Goal: Information Seeking & Learning: Learn about a topic

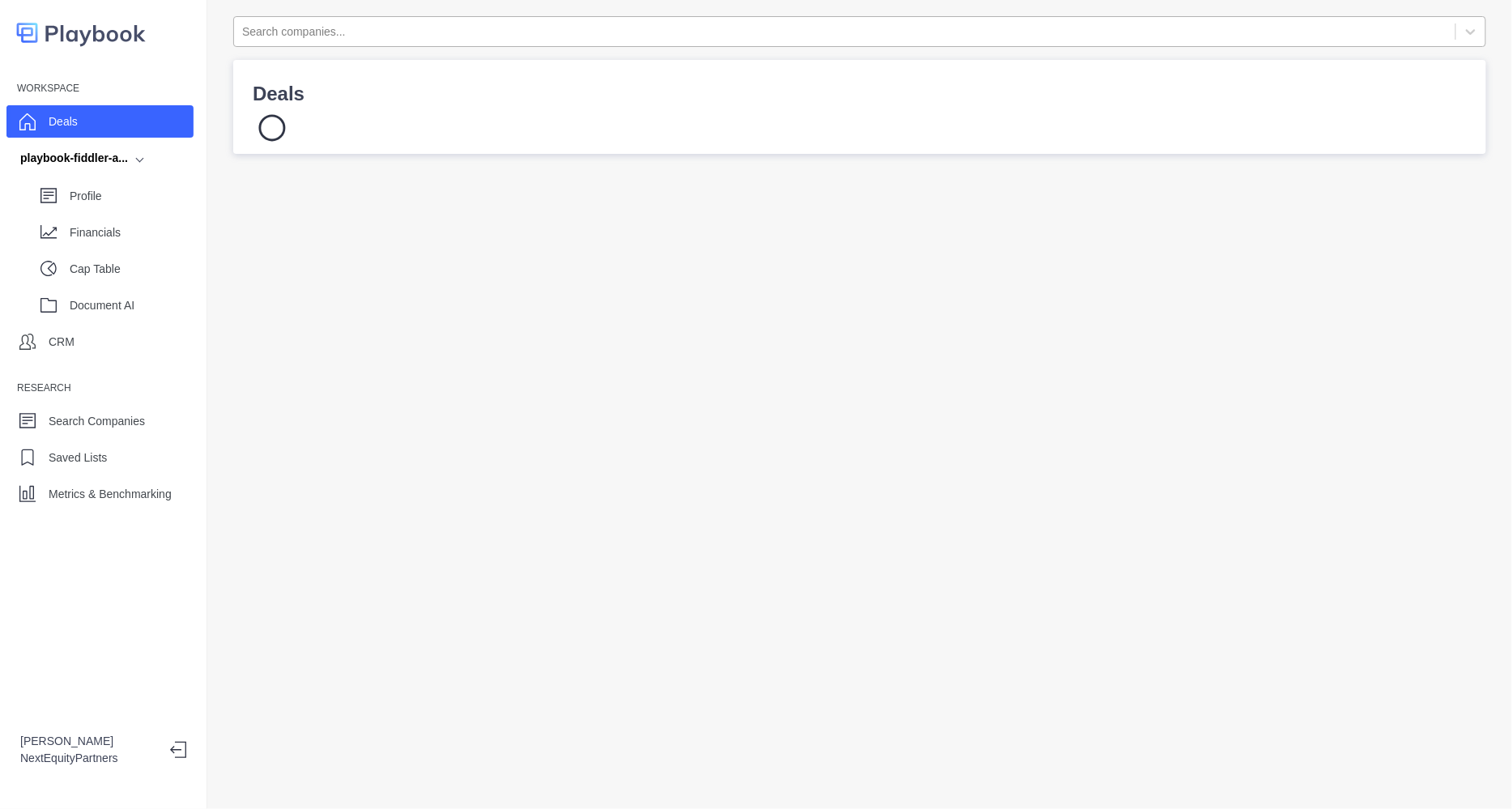
click at [334, 19] on div "Search companies..." at bounding box center [844, 32] width 1221 height 27
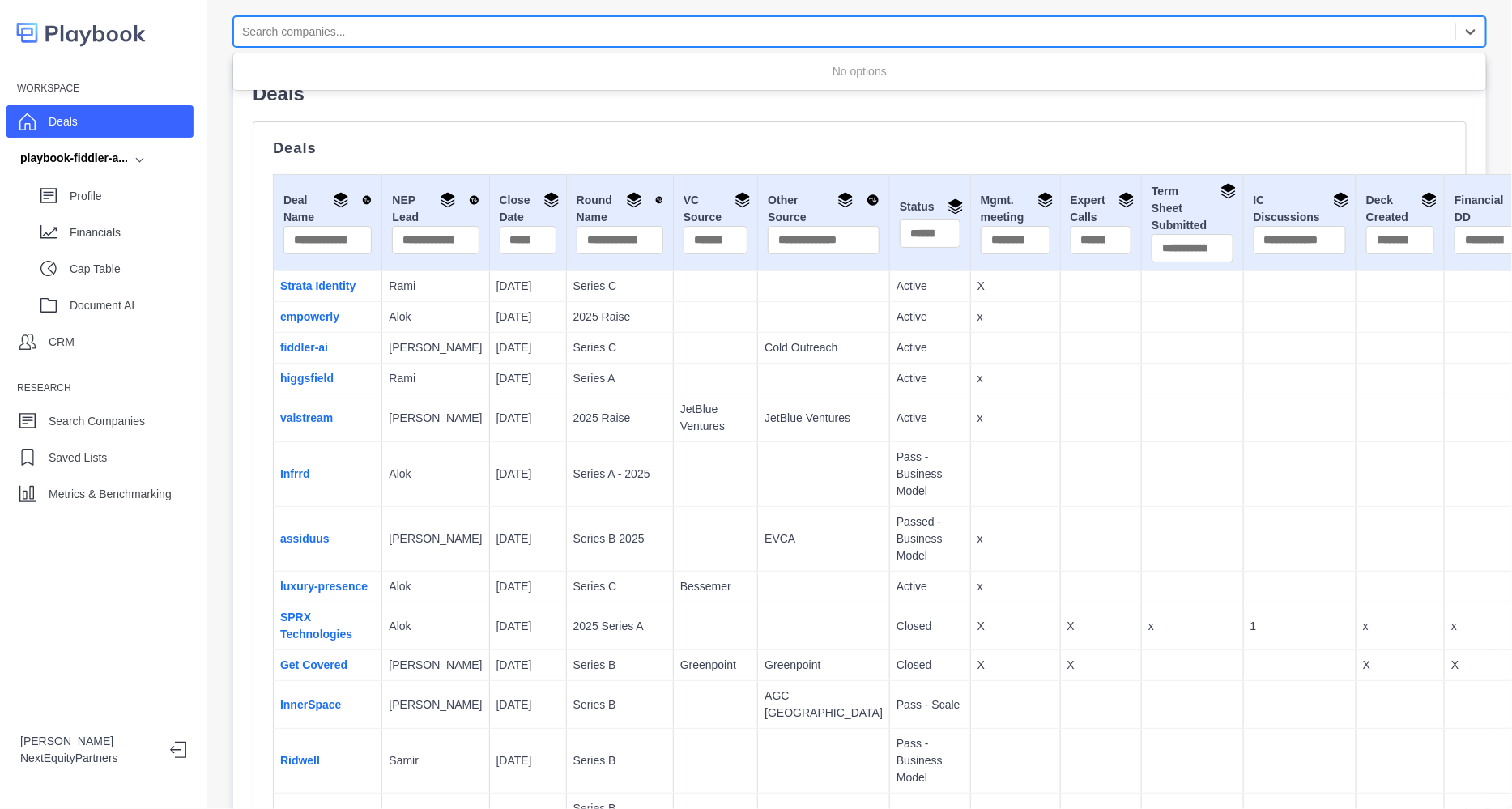
click at [186, 122] on div "Deals" at bounding box center [99, 122] width 187 height 33
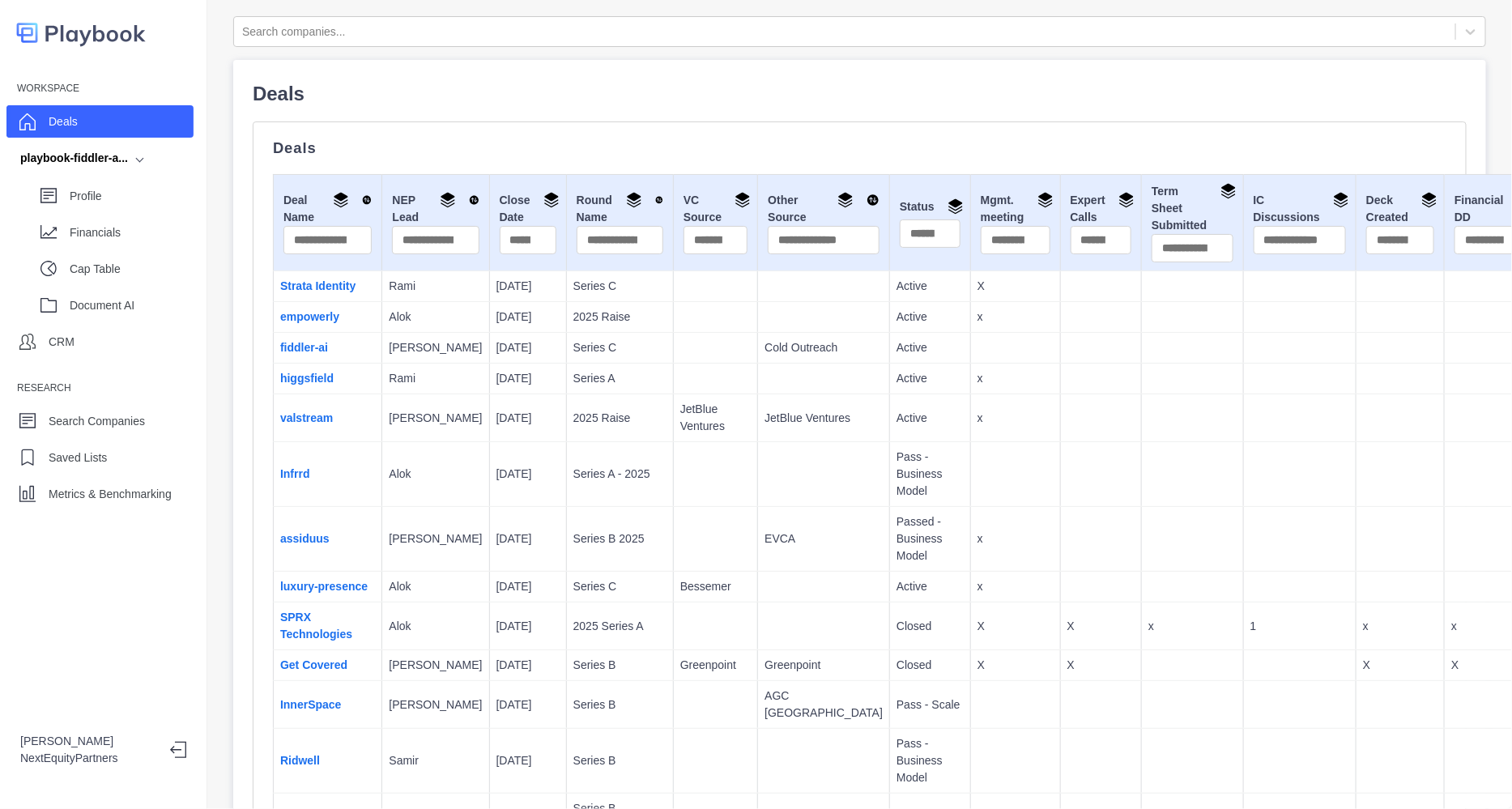
click at [566, 341] on td "Series C" at bounding box center [619, 348] width 107 height 31
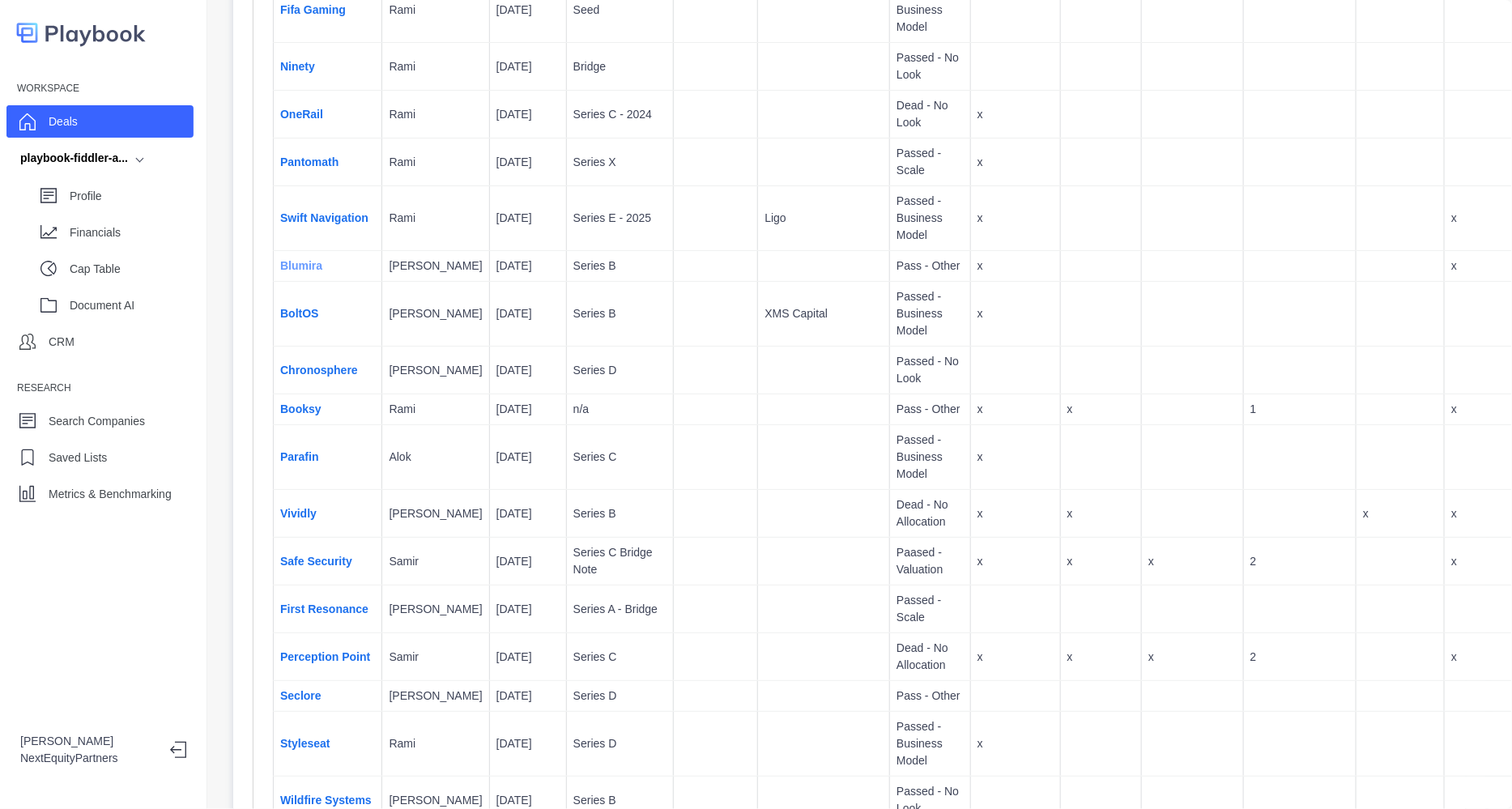
click at [300, 272] on link "Blumira" at bounding box center [301, 265] width 42 height 13
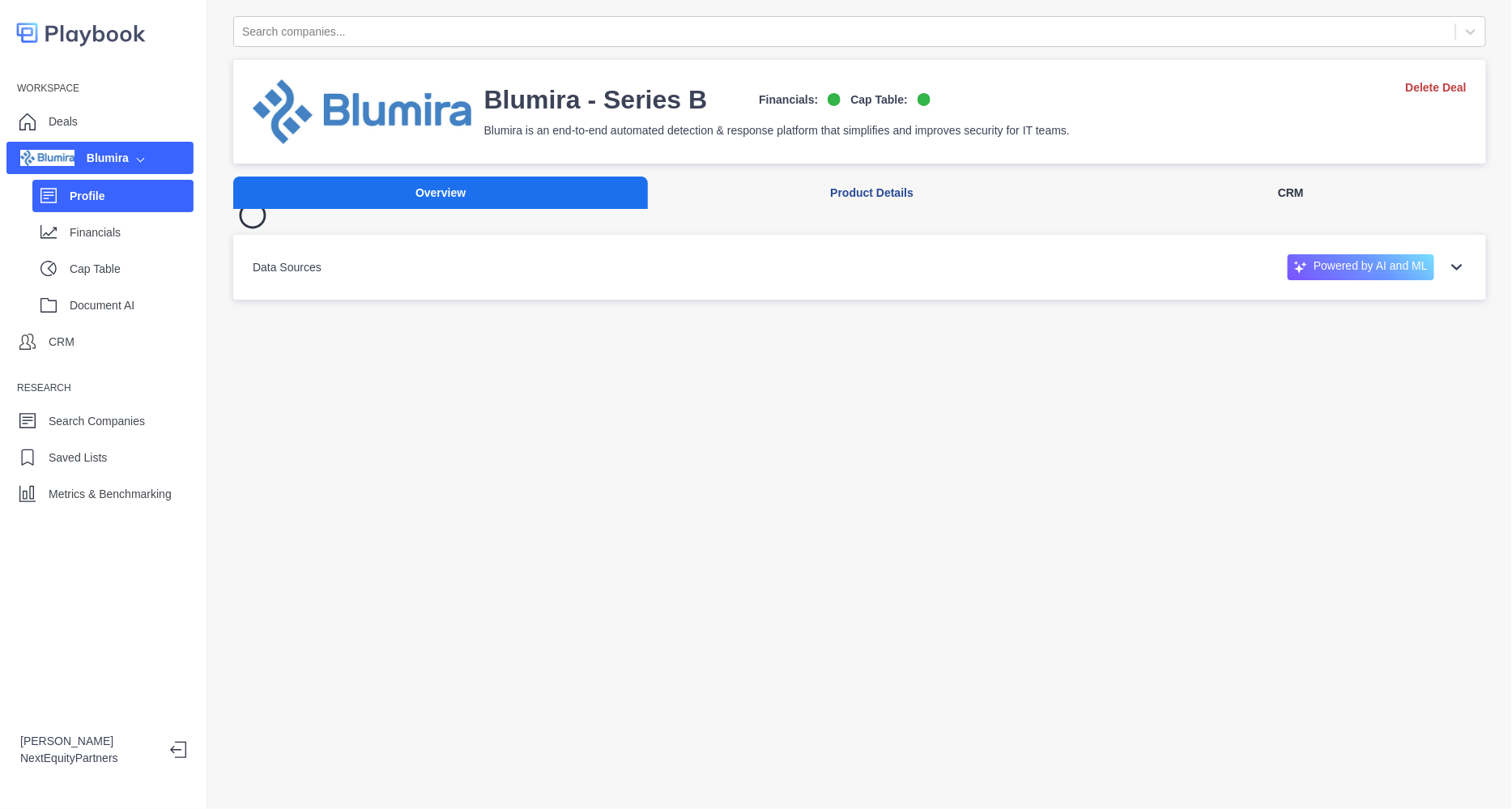
click at [1217, 192] on button "CRM" at bounding box center [1291, 192] width 390 height 33
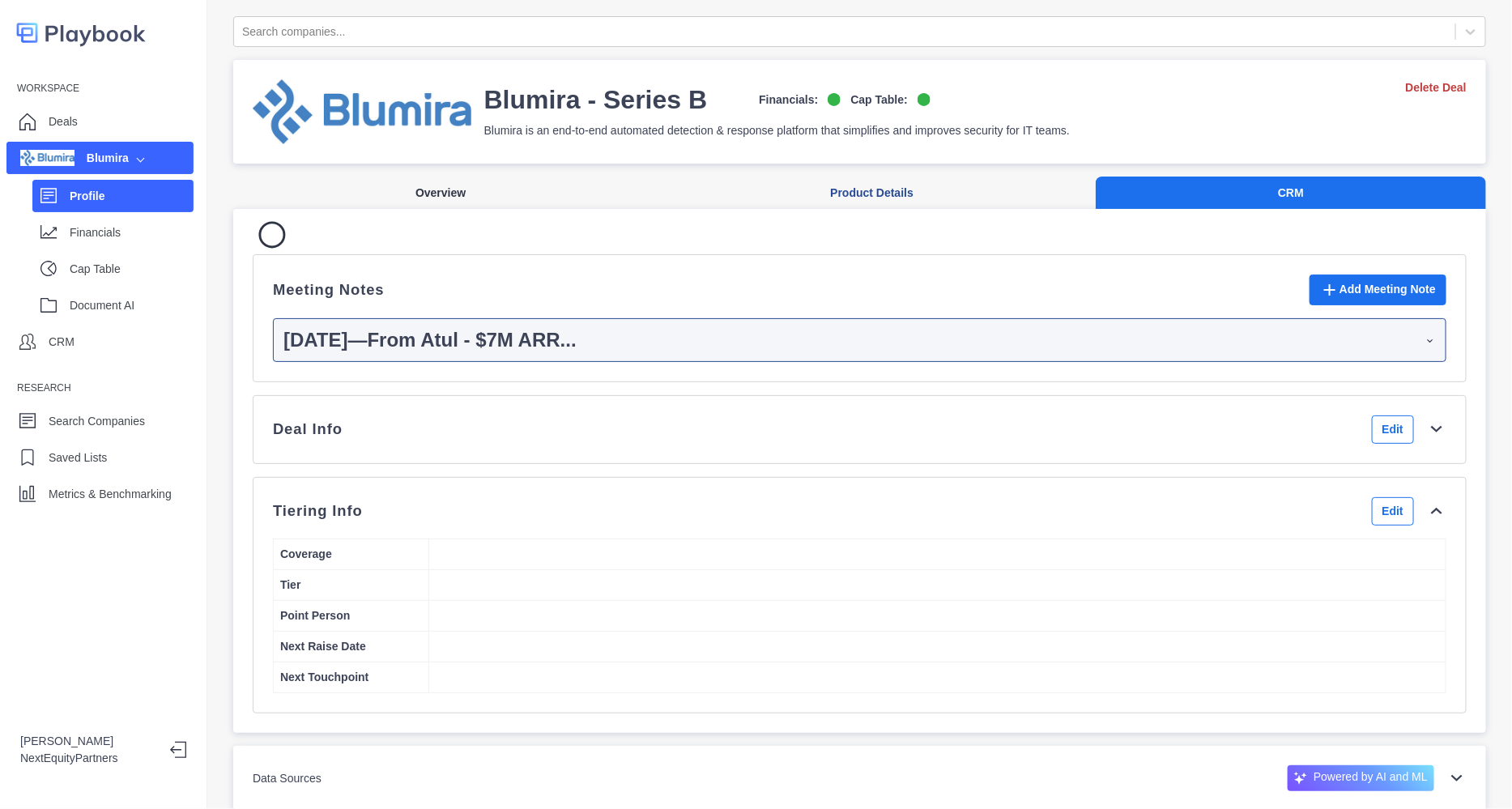
click at [472, 204] on button "Overview" at bounding box center [441, 192] width 415 height 33
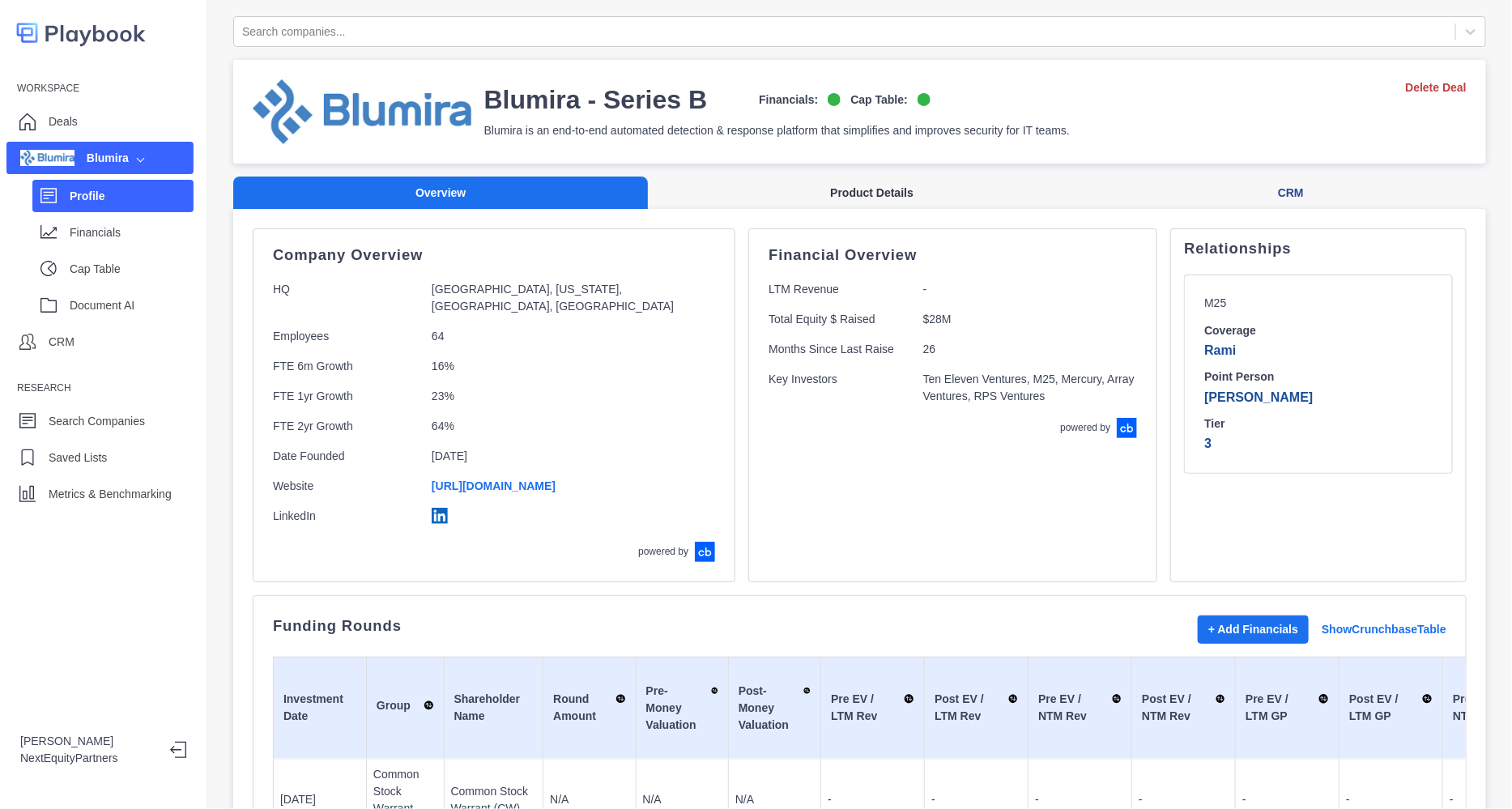
click at [846, 191] on button "Product Details" at bounding box center [872, 192] width 448 height 33
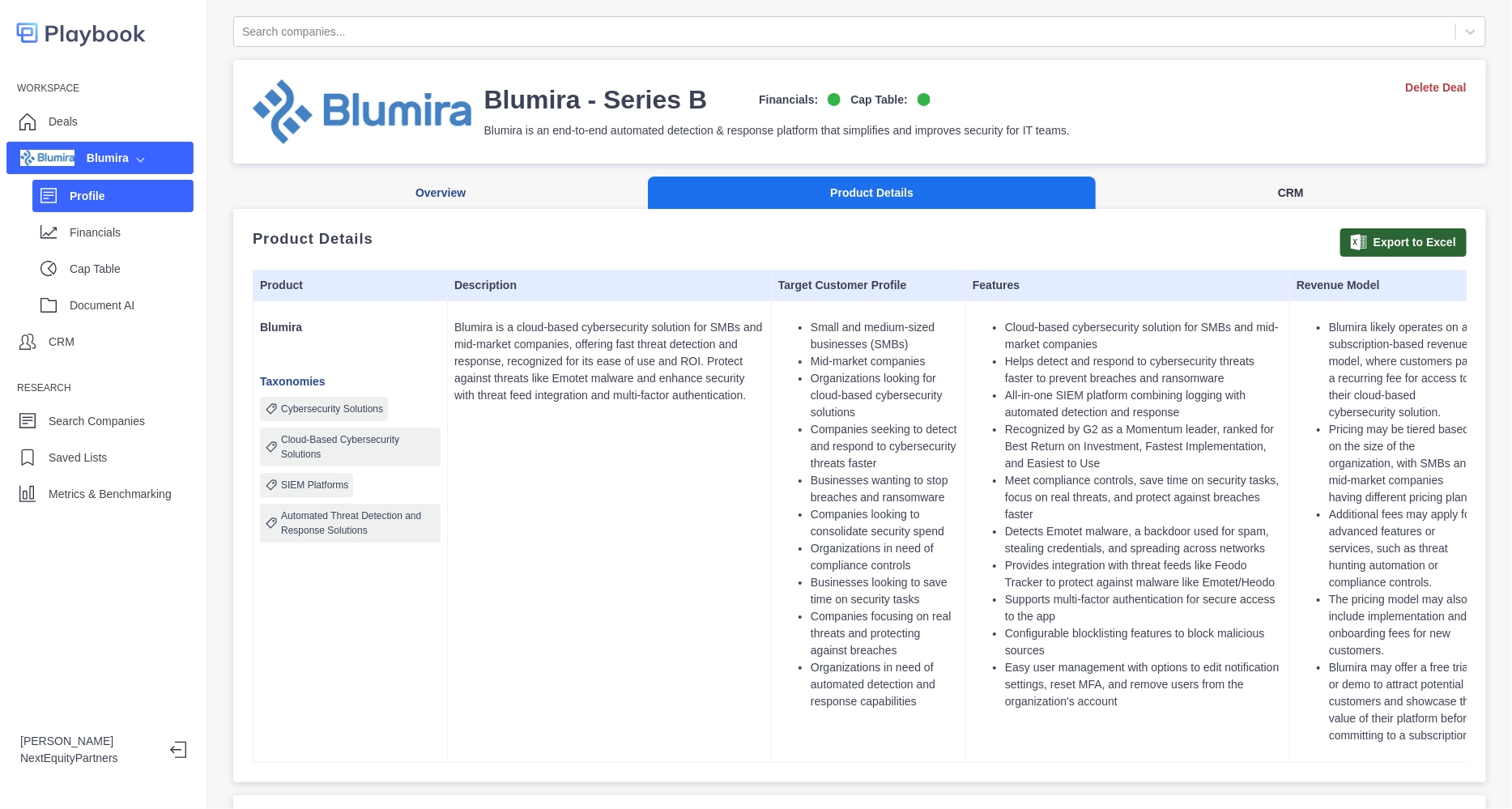
click at [1146, 177] on button "CRM" at bounding box center [1291, 192] width 390 height 33
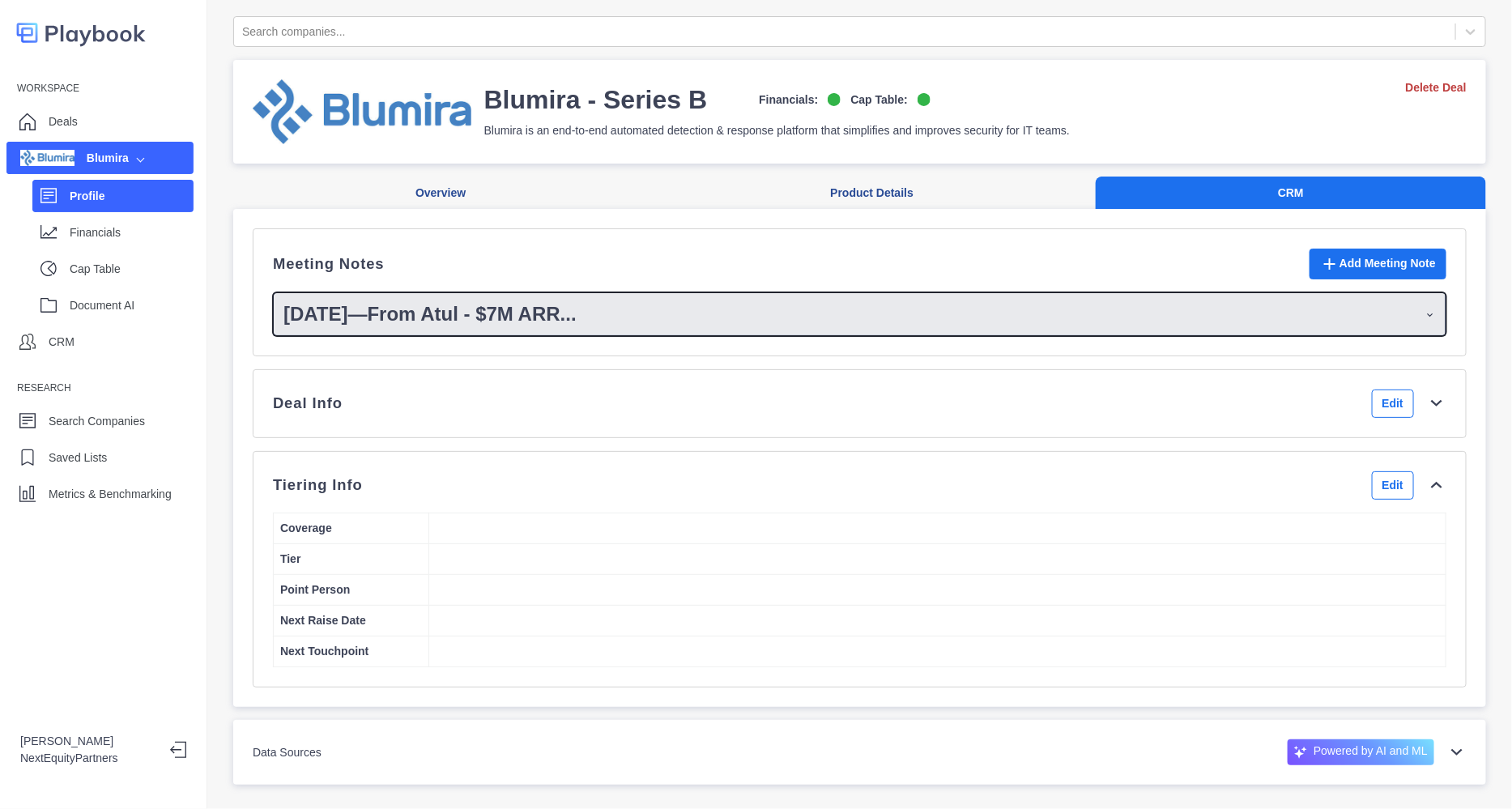
click at [732, 314] on summary "2/5/2025 — From Atul - $7M ARR ..." at bounding box center [860, 314] width 1172 height 42
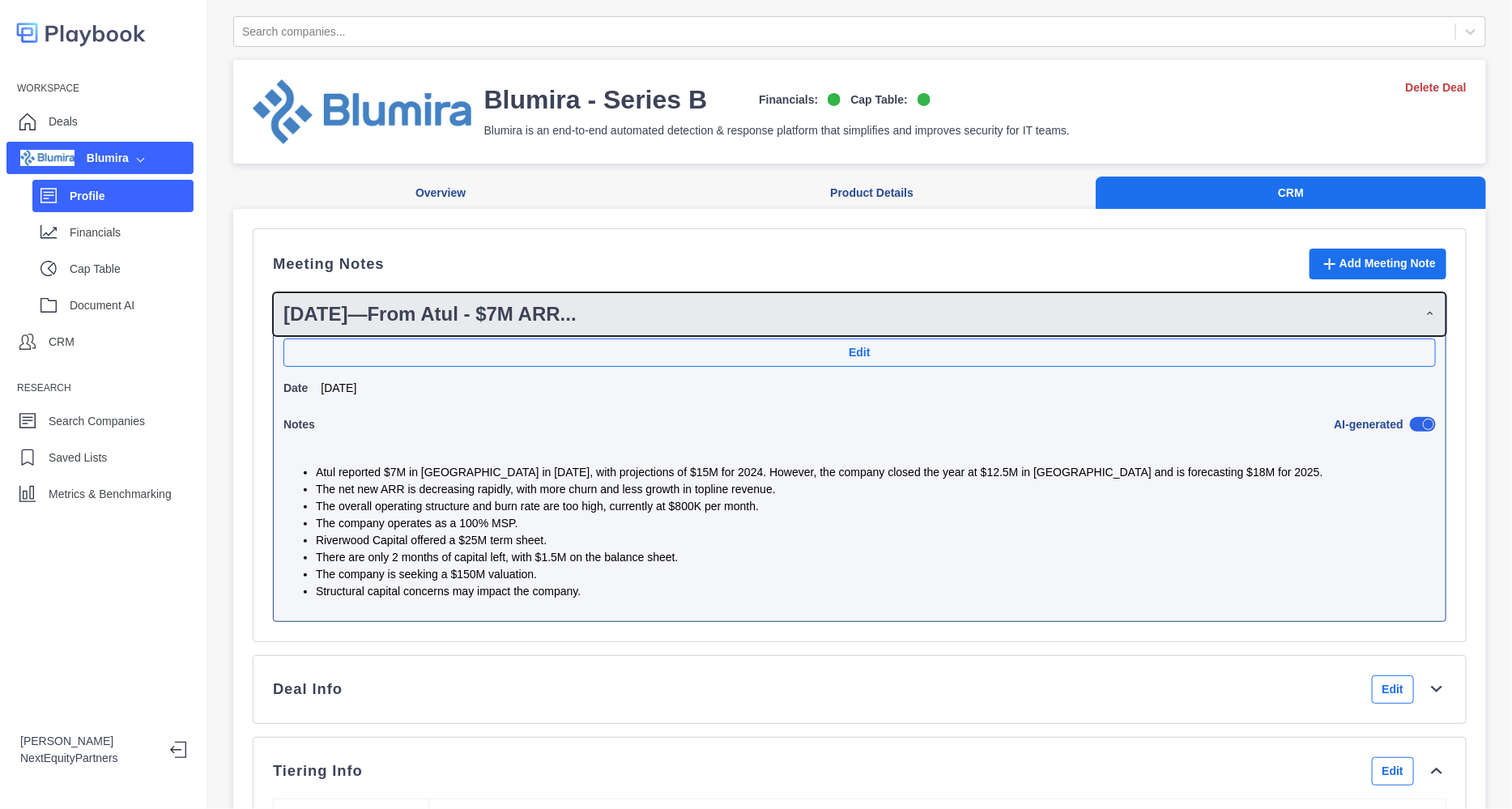
click at [732, 314] on summary "2/5/2025 — From Atul - $7M ARR ..." at bounding box center [860, 314] width 1172 height 42
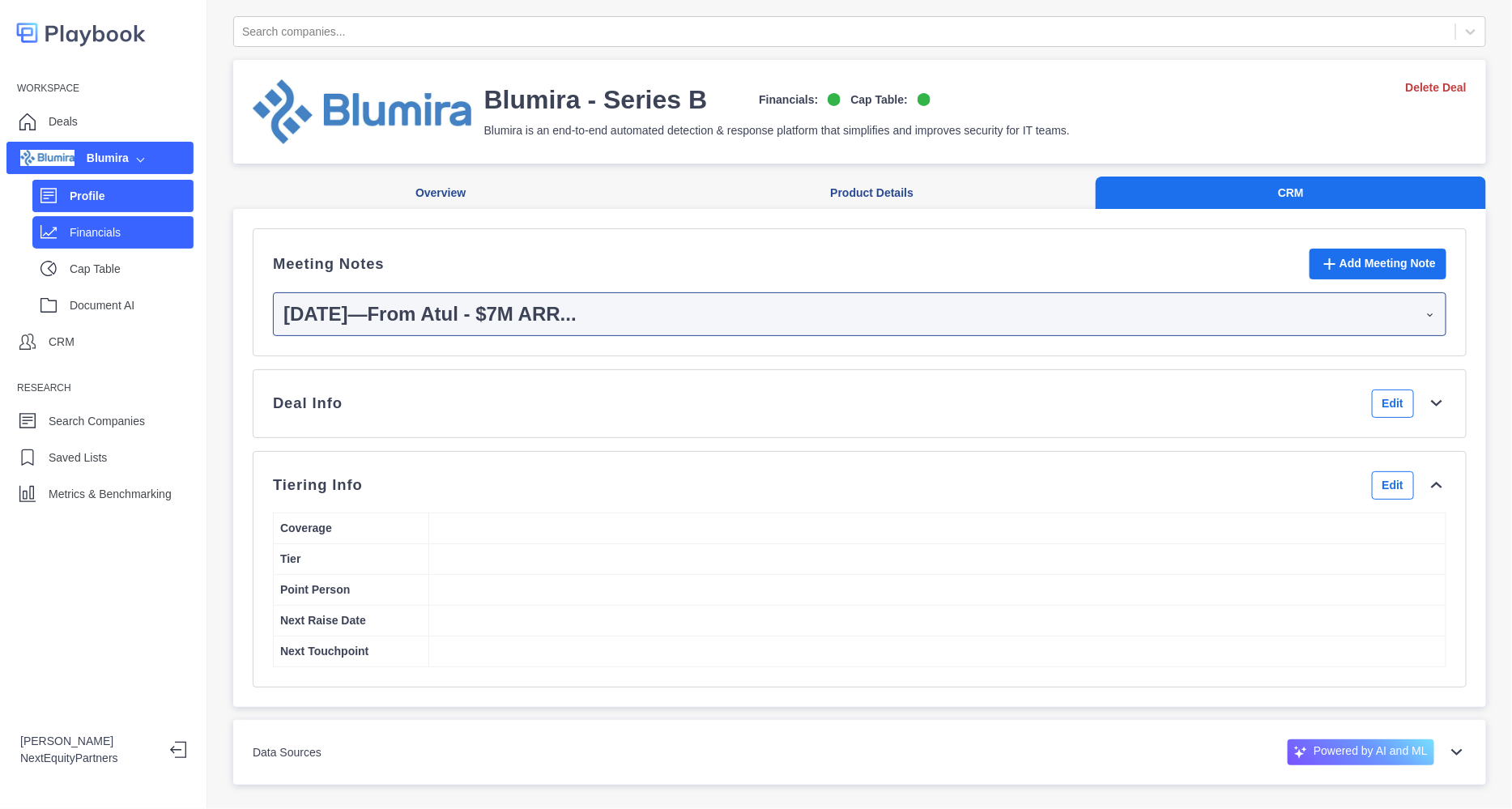
click at [107, 243] on div "Financials" at bounding box center [132, 232] width 124 height 24
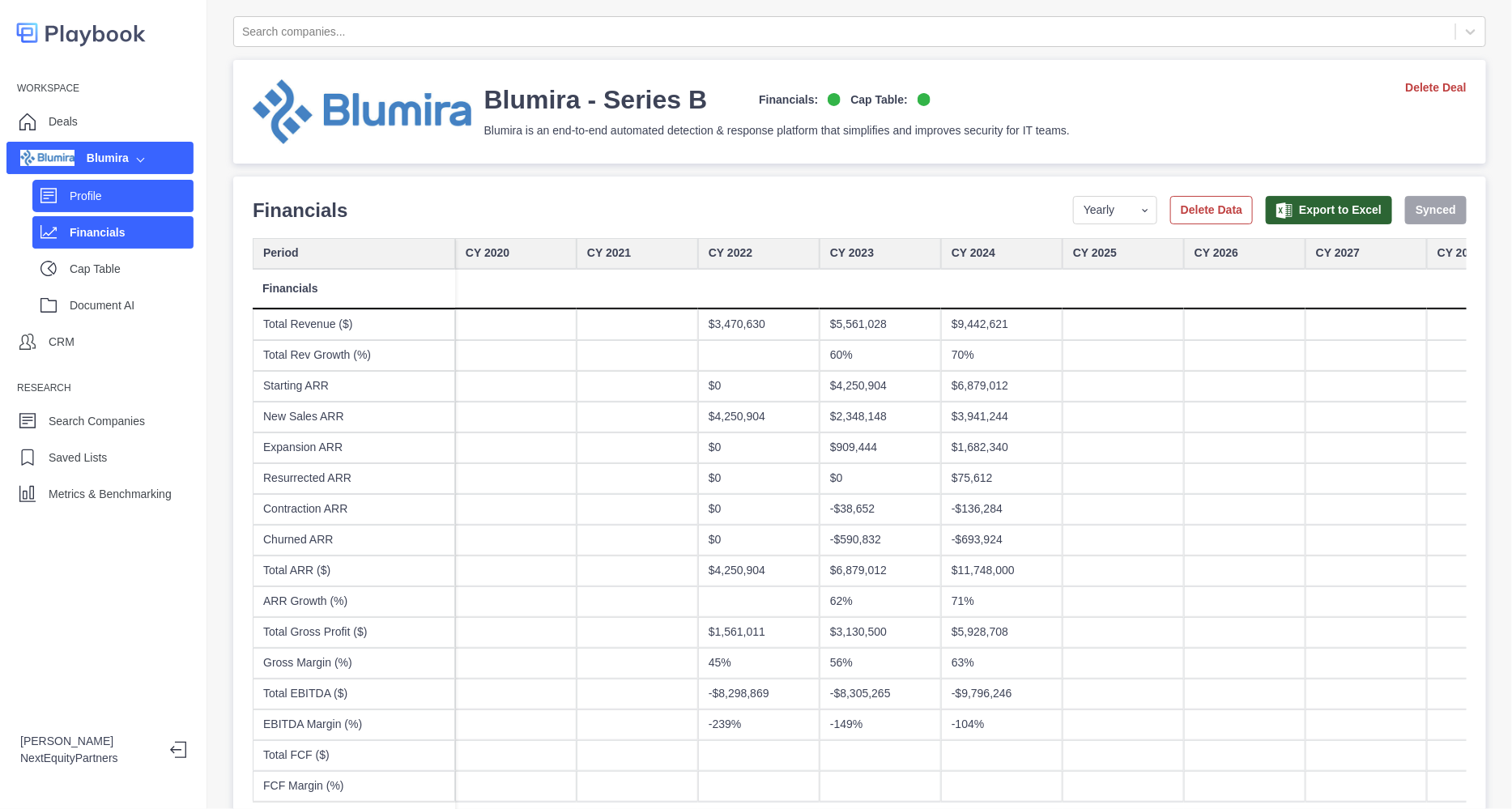
click at [112, 180] on div "Profile" at bounding box center [114, 196] width 161 height 33
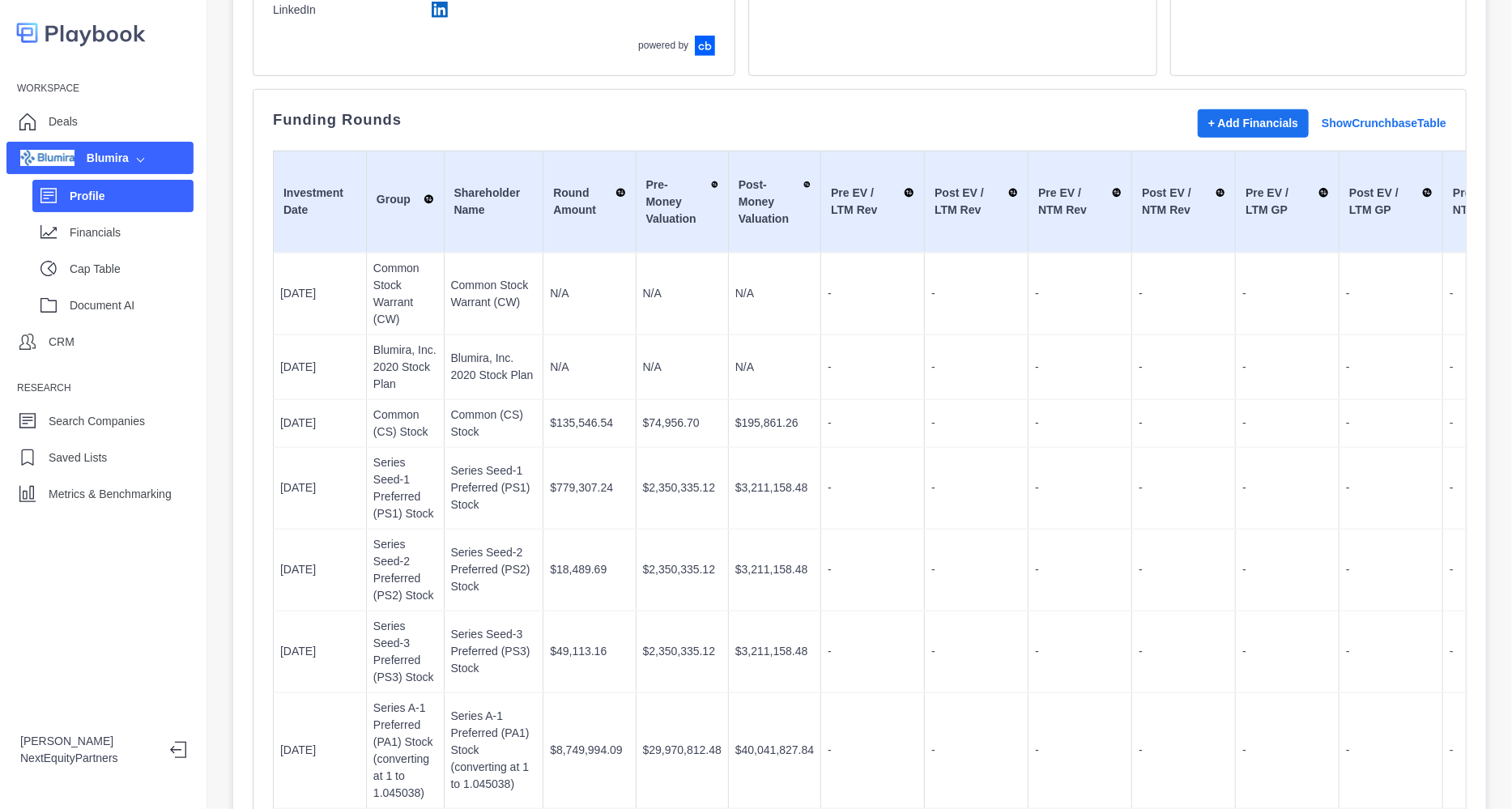
scroll to position [100, 0]
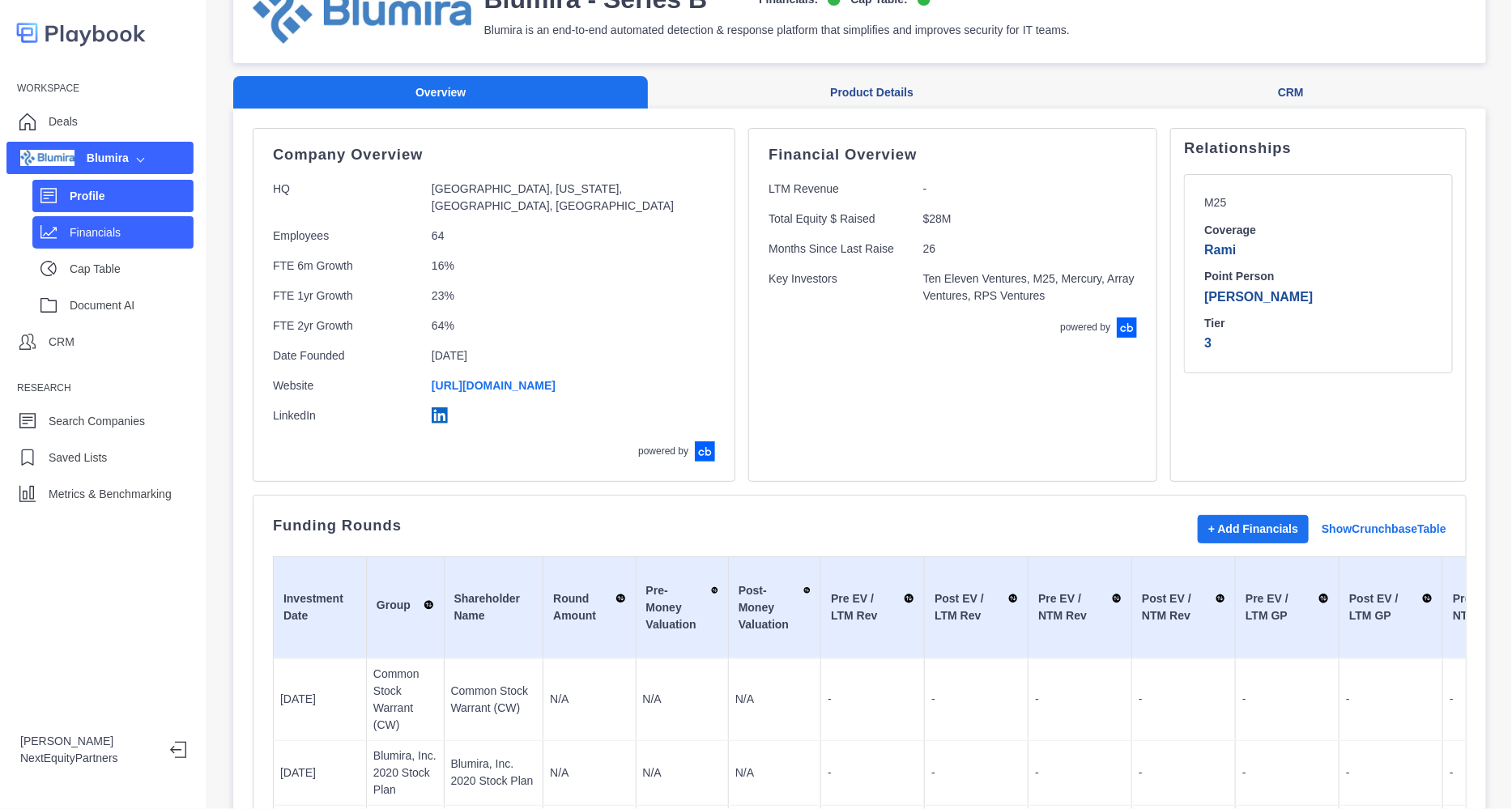
click at [91, 241] on div "Financials" at bounding box center [132, 232] width 124 height 24
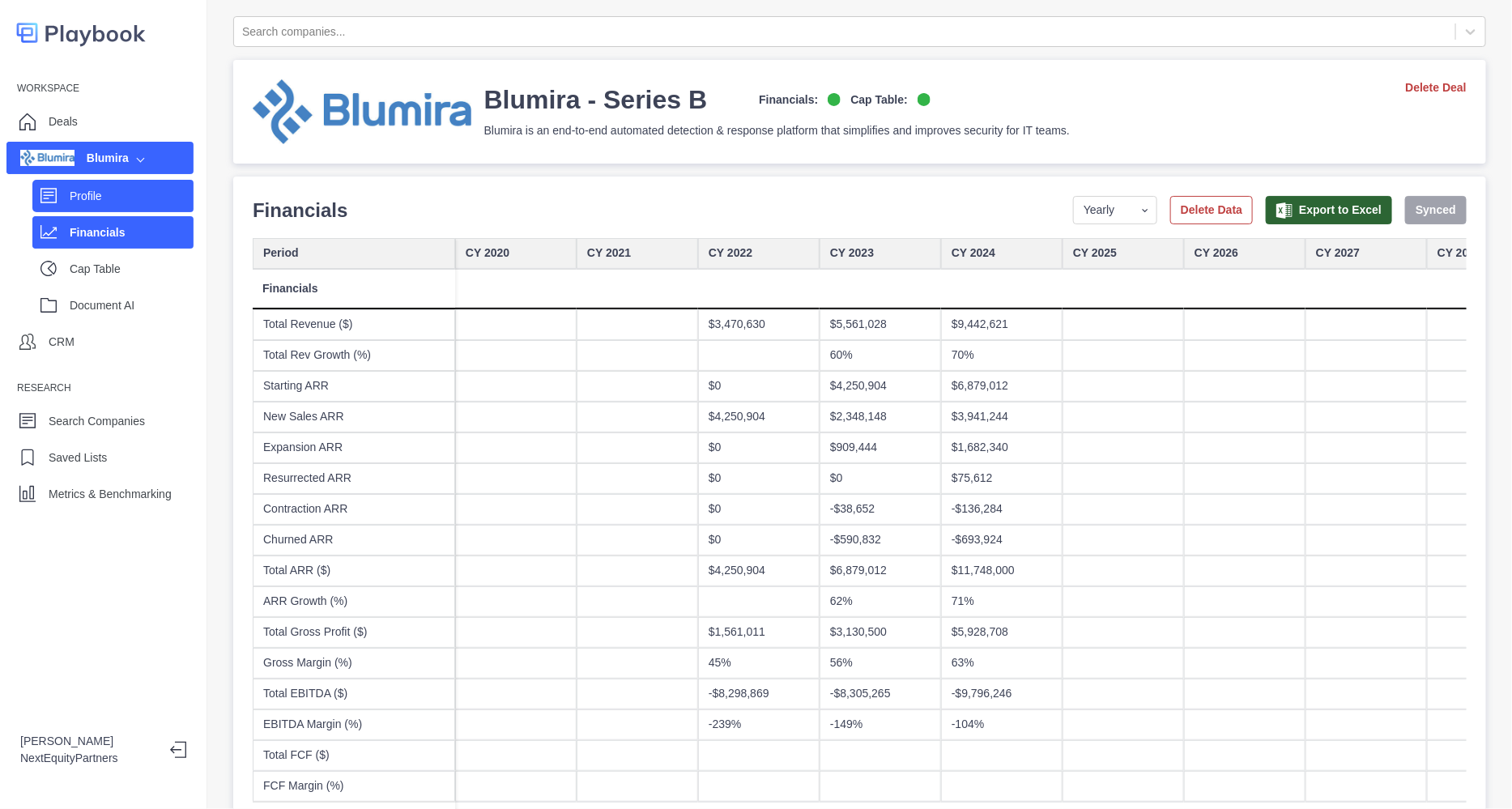
click at [135, 191] on p "Profile" at bounding box center [132, 196] width 124 height 17
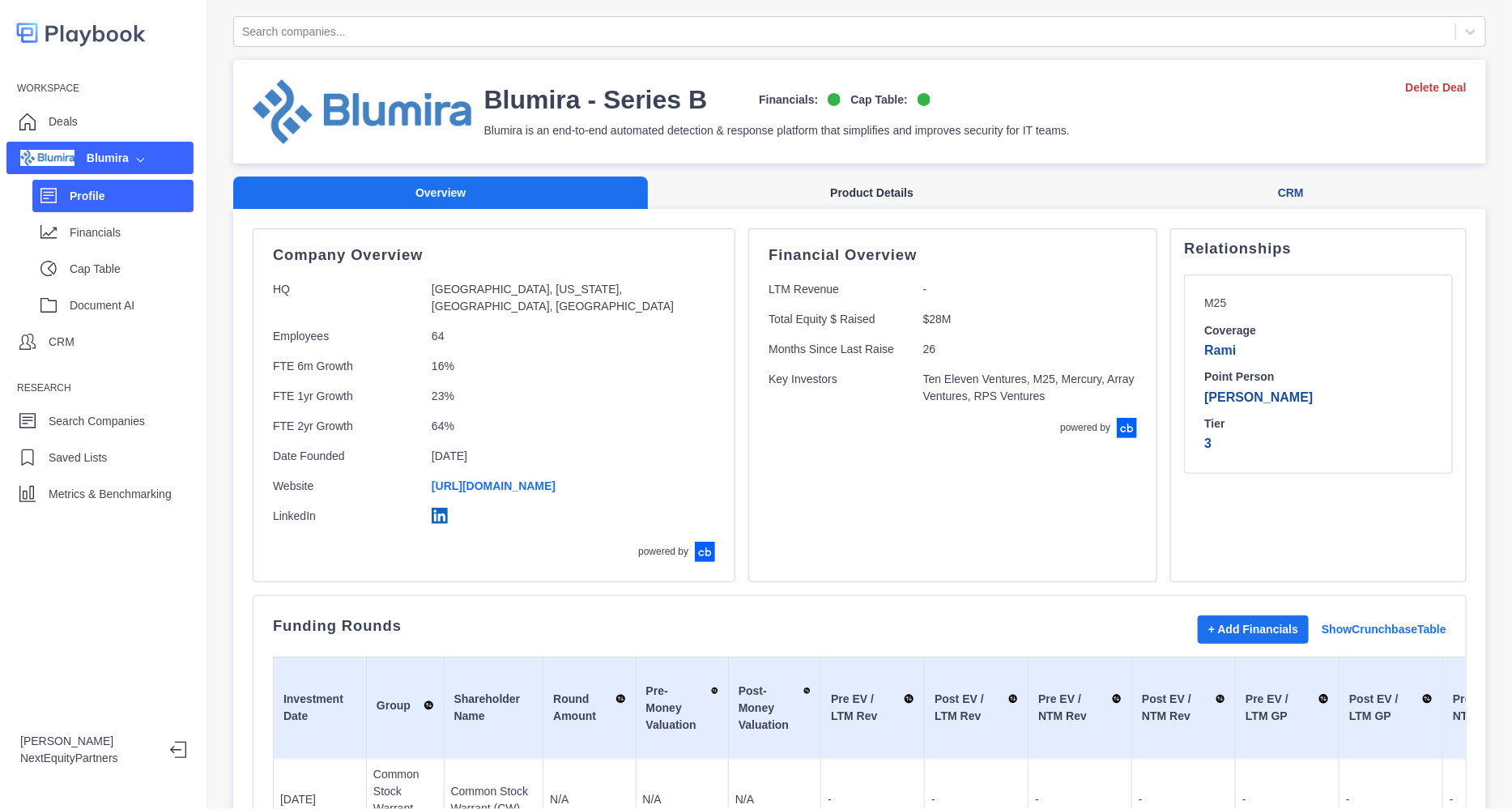
click at [800, 184] on button "Product Details" at bounding box center [872, 192] width 448 height 33
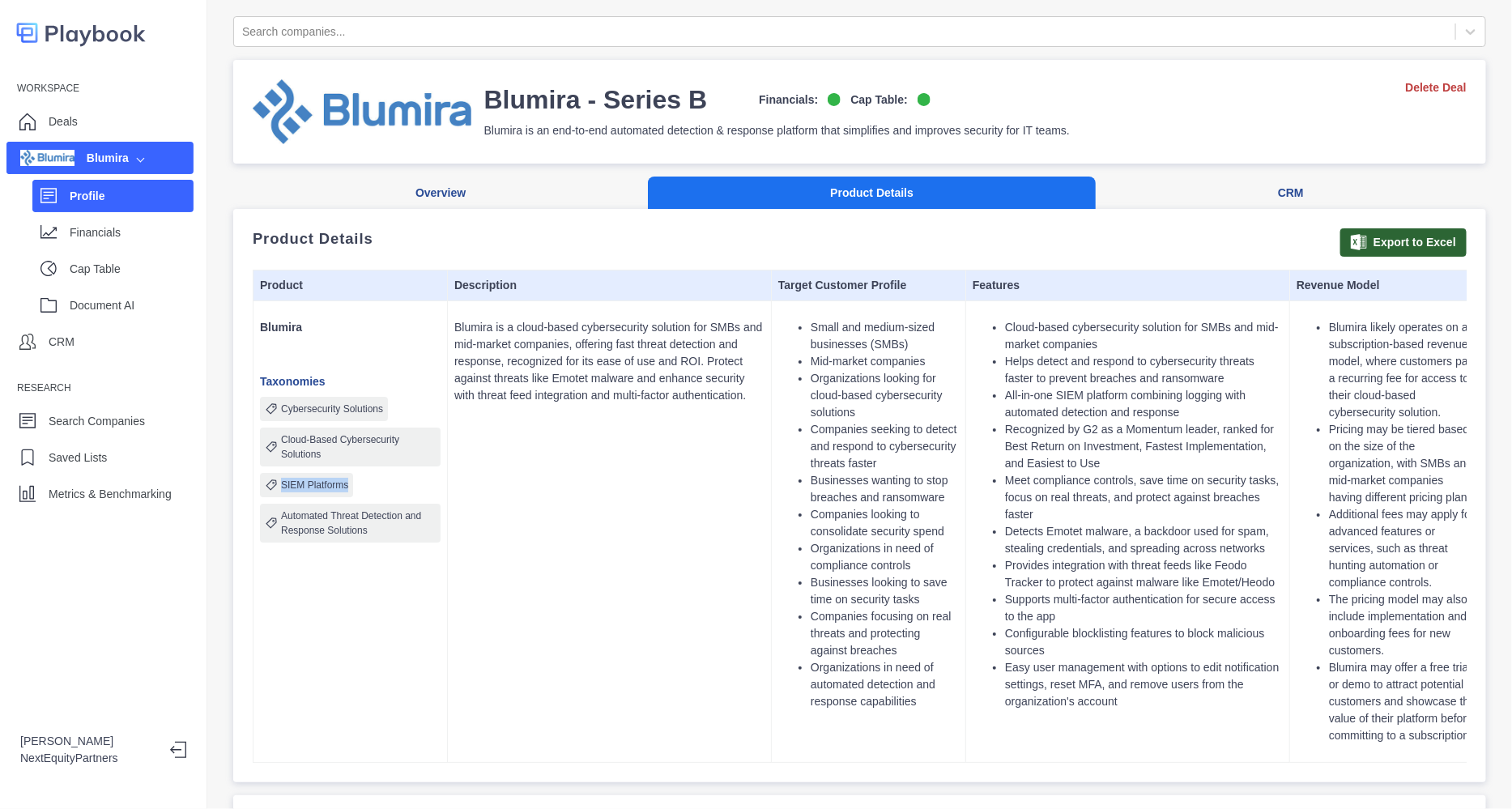
drag, startPoint x: 267, startPoint y: 482, endPoint x: 349, endPoint y: 490, distance: 82.4
click at [349, 490] on div "SIEM Platforms" at bounding box center [306, 484] width 93 height 24
click at [362, 523] on p "Automated Threat Detection and Response Solutions" at bounding box center [358, 523] width 154 height 29
click at [363, 523] on p "Automated Threat Detection and Response Solutions" at bounding box center [358, 523] width 154 height 29
click at [364, 523] on p "Automated Threat Detection and Response Solutions" at bounding box center [358, 523] width 154 height 29
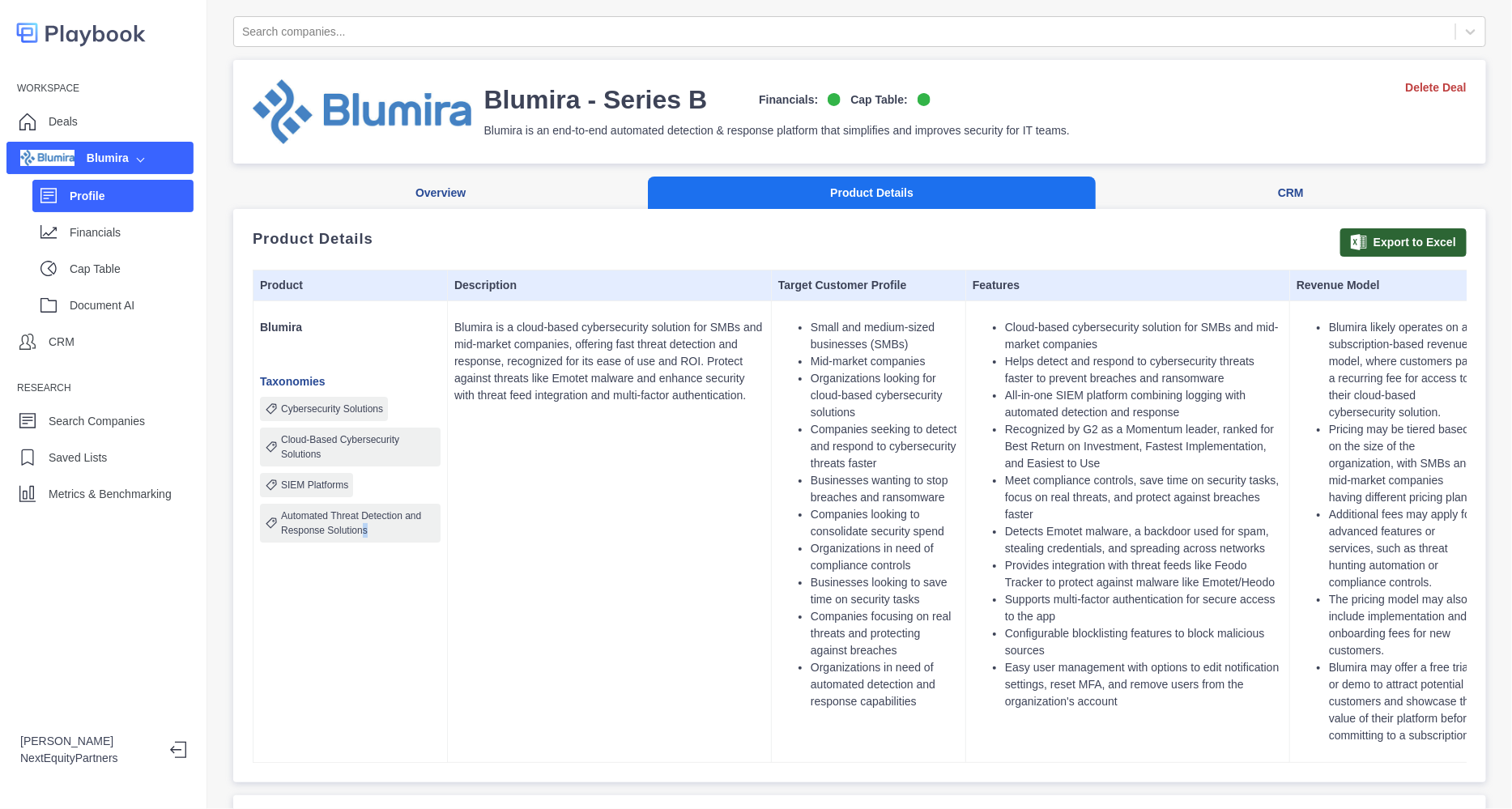
click at [364, 523] on p "Automated Threat Detection and Response Solutions" at bounding box center [358, 523] width 154 height 29
click at [453, 522] on td "Blumira is a cloud-based cybersecurity solution for SMBs and mid-market compani…" at bounding box center [609, 531] width 324 height 462
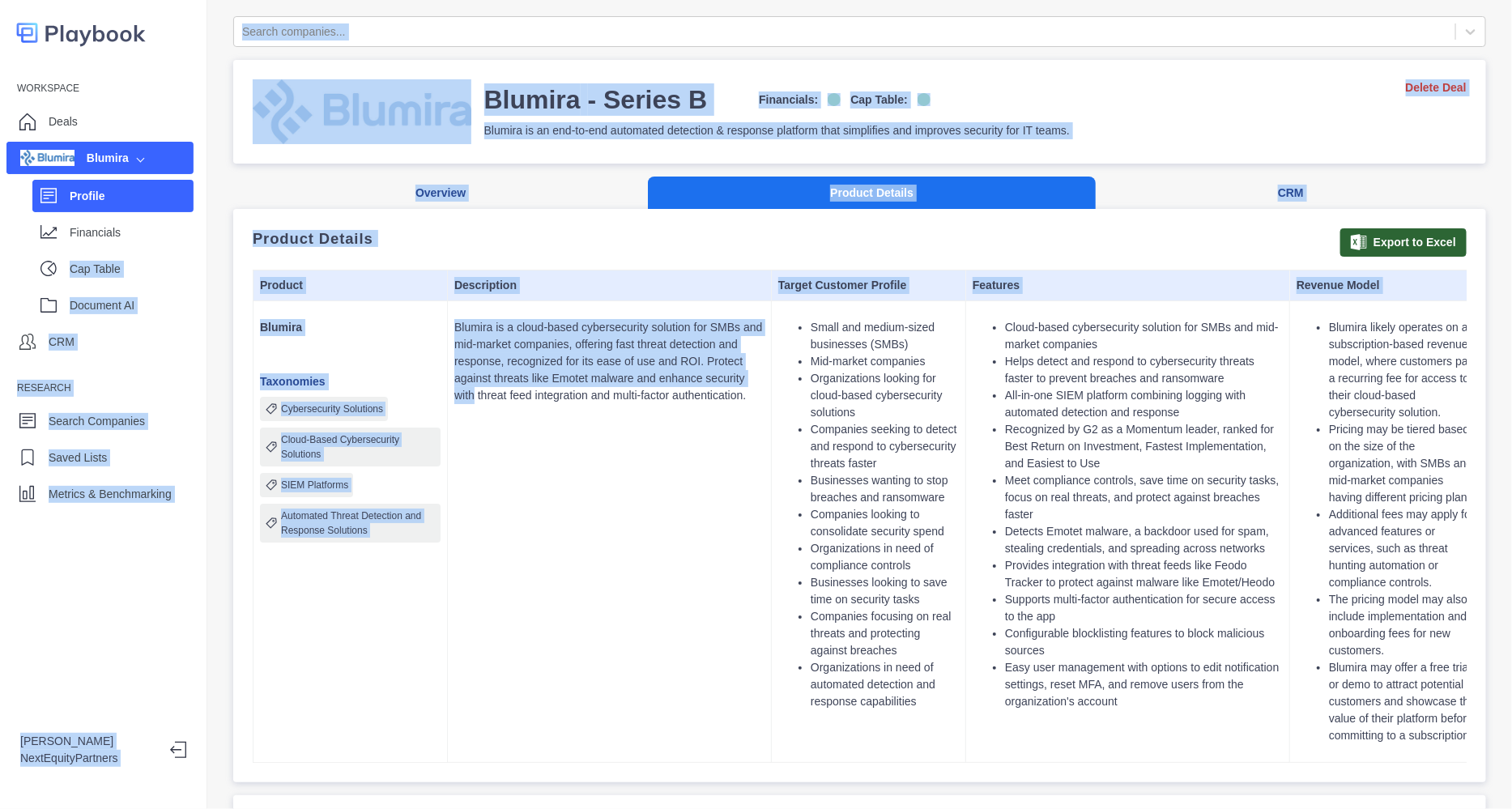
drag, startPoint x: 453, startPoint y: 522, endPoint x: 202, endPoint y: 247, distance: 372.3
click at [202, 247] on div "Workspace Deals Blumira Profile Financials Cap Table Document AI CRM Research S…" at bounding box center [756, 404] width 1512 height 809
click at [310, 357] on div "Blumira Taxonomies Cybersecurity Solutions Cloud-Based Cybersecurity Solutions …" at bounding box center [350, 425] width 181 height 235
click at [304, 397] on div "Cybersecurity Solutions" at bounding box center [324, 409] width 128 height 24
click at [309, 417] on div "Cybersecurity Solutions" at bounding box center [324, 409] width 128 height 24
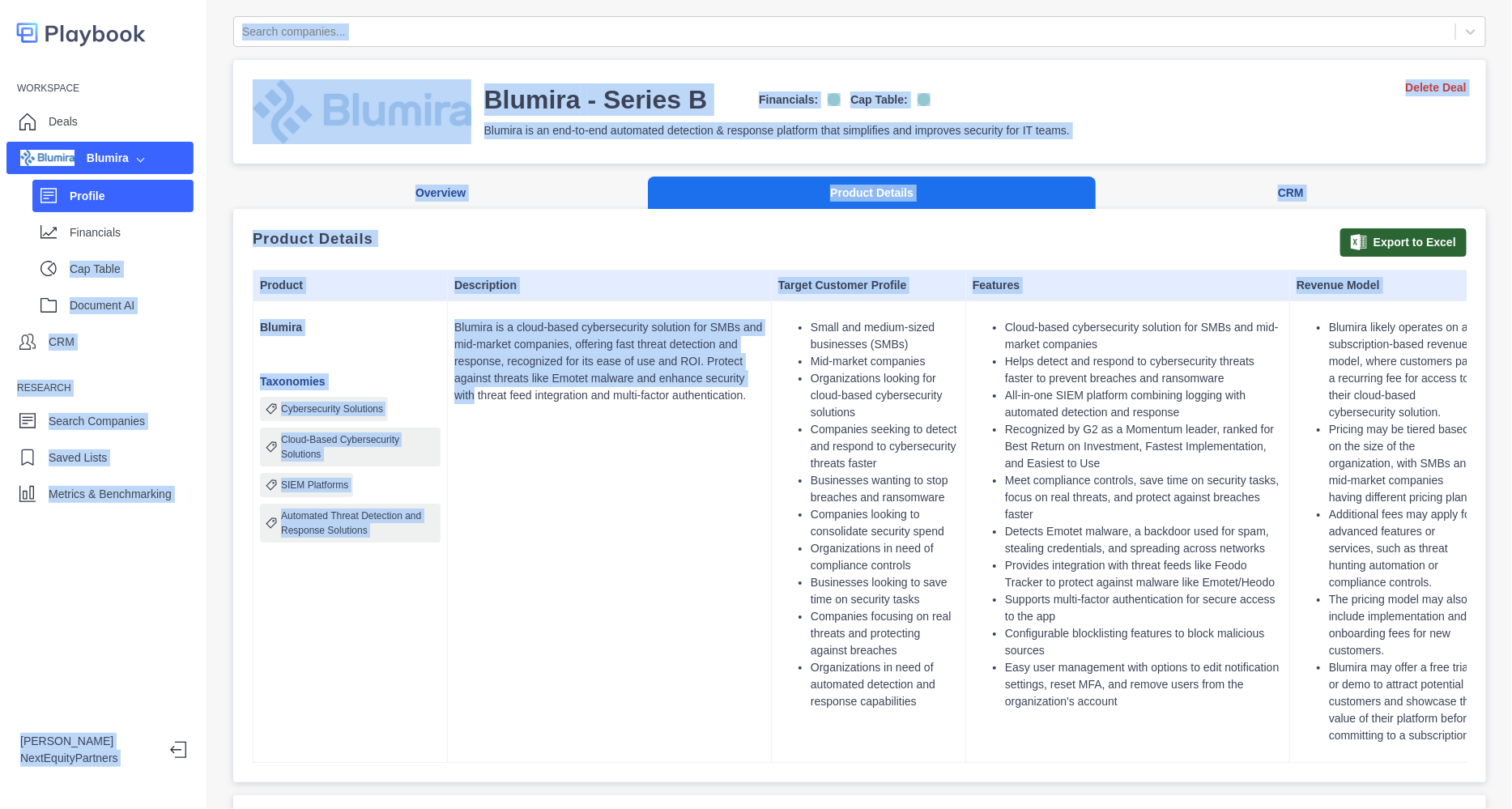
click at [306, 416] on div "Cybersecurity Solutions" at bounding box center [324, 409] width 128 height 24
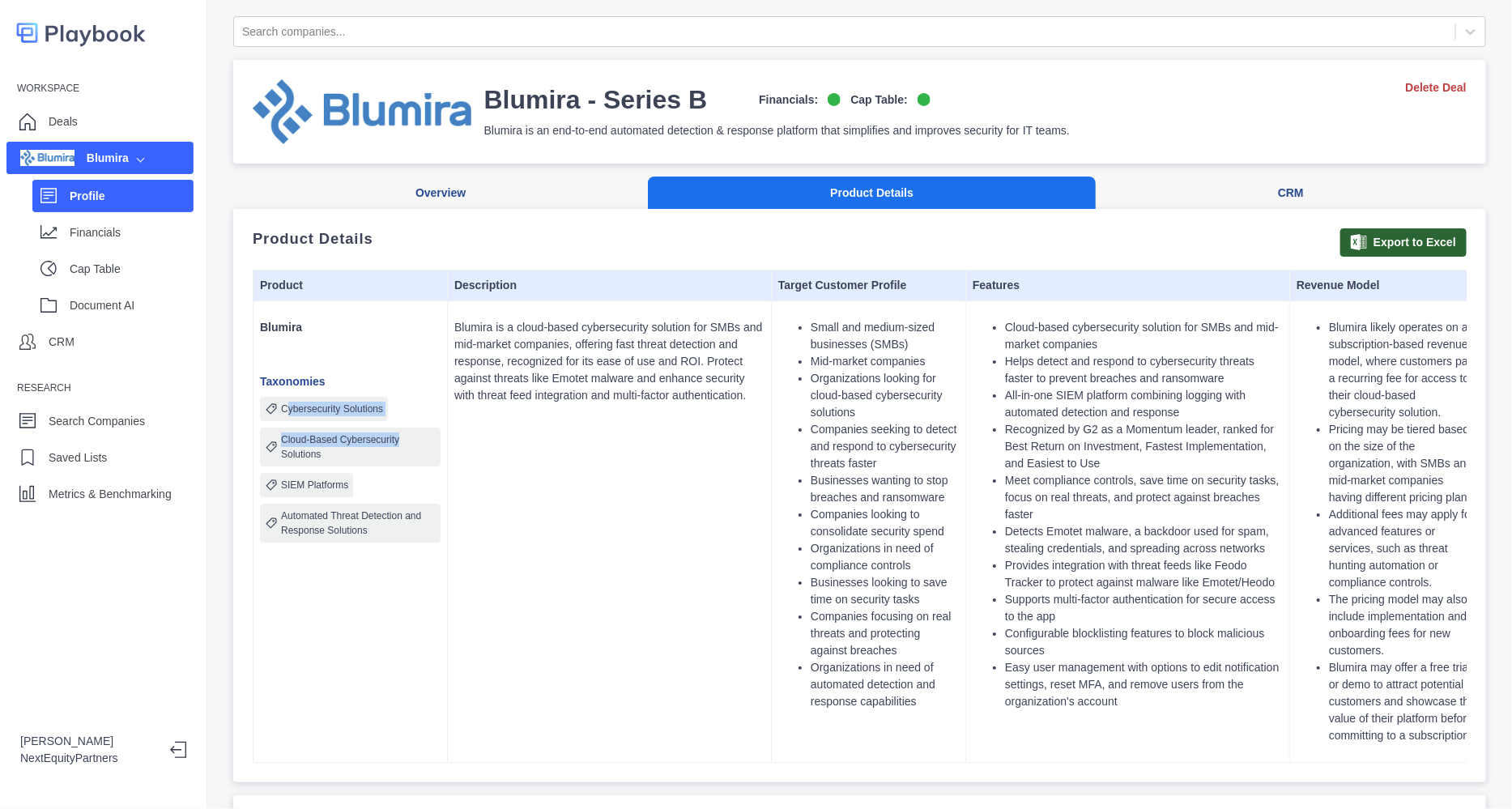
drag, startPoint x: 288, startPoint y: 399, endPoint x: 403, endPoint y: 423, distance: 117.5
click at [397, 419] on div "Cybersecurity Solutions Cloud-Based Cybersecurity Solutions SIEM Platforms Auto…" at bounding box center [350, 470] width 181 height 145
click at [388, 445] on p "Cloud-Based Cybersecurity Solutions" at bounding box center [358, 447] width 154 height 29
drag, startPoint x: 388, startPoint y: 454, endPoint x: 382, endPoint y: 379, distance: 75.2
click at [382, 379] on div "Taxonomies Cybersecurity Solutions Cloud-Based Cybersecurity Solutions SIEM Pla…" at bounding box center [350, 458] width 181 height 169
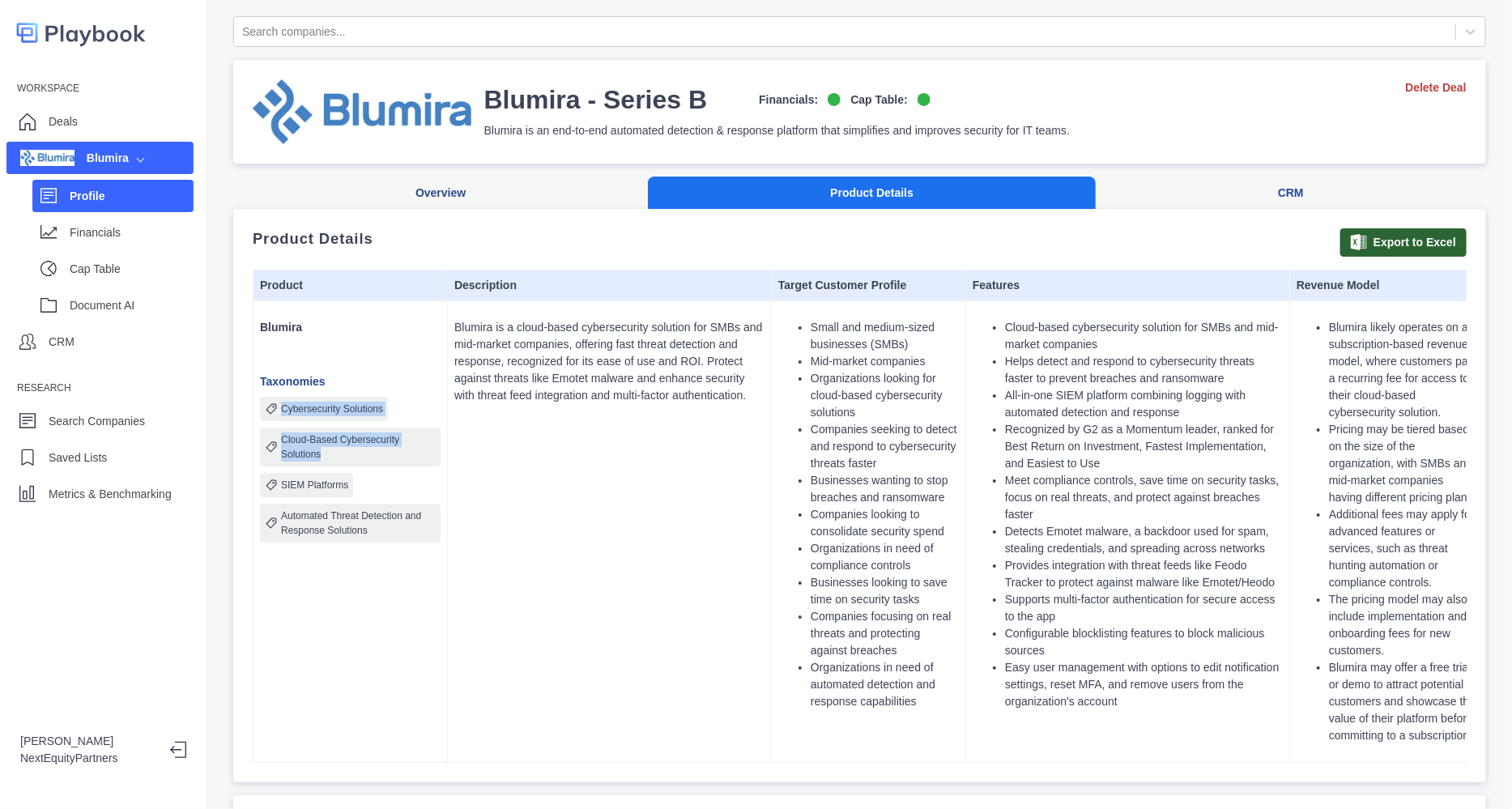
click at [382, 379] on p "Taxonomies" at bounding box center [350, 381] width 181 height 17
drag, startPoint x: 382, startPoint y: 377, endPoint x: 383, endPoint y: 467, distance: 90.0
click at [383, 467] on div "Taxonomies Cybersecurity Solutions Cloud-Based Cybersecurity Solutions SIEM Pla…" at bounding box center [350, 458] width 181 height 169
click at [383, 467] on div "Cybersecurity Solutions Cloud-Based Cybersecurity Solutions SIEM Platforms Auto…" at bounding box center [350, 470] width 181 height 145
drag, startPoint x: 383, startPoint y: 467, endPoint x: 384, endPoint y: 364, distance: 103.0
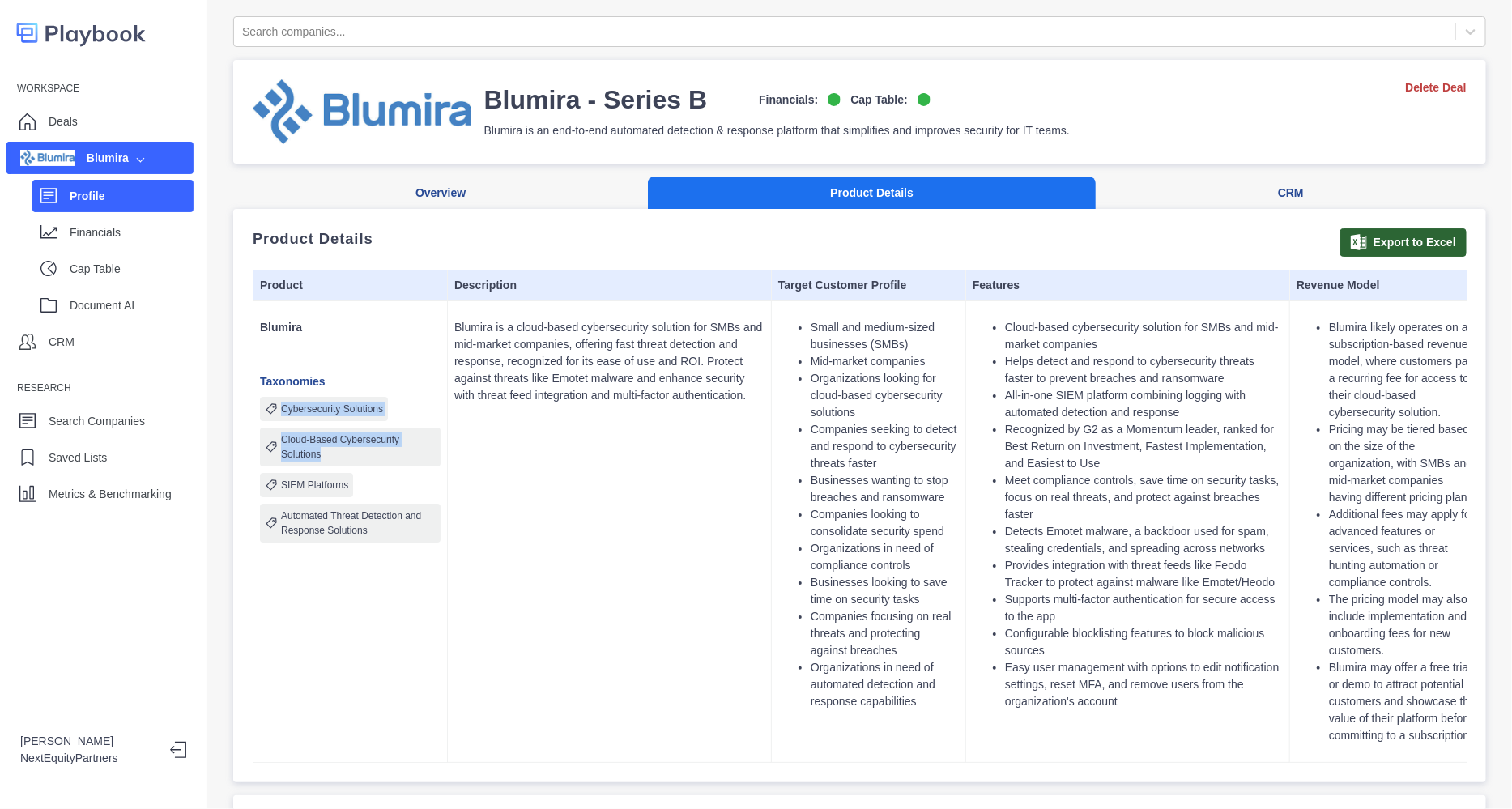
click at [384, 364] on div "Blumira Taxonomies Cybersecurity Solutions Cloud-Based Cybersecurity Solutions …" at bounding box center [350, 425] width 181 height 235
drag, startPoint x: 386, startPoint y: 354, endPoint x: 390, endPoint y: 484, distance: 130.1
click at [390, 484] on div "Blumira Taxonomies Cybersecurity Solutions Cloud-Based Cybersecurity Solutions …" at bounding box center [350, 425] width 181 height 235
click at [390, 484] on div "Cybersecurity Solutions Cloud-Based Cybersecurity Solutions SIEM Platforms Auto…" at bounding box center [350, 470] width 181 height 145
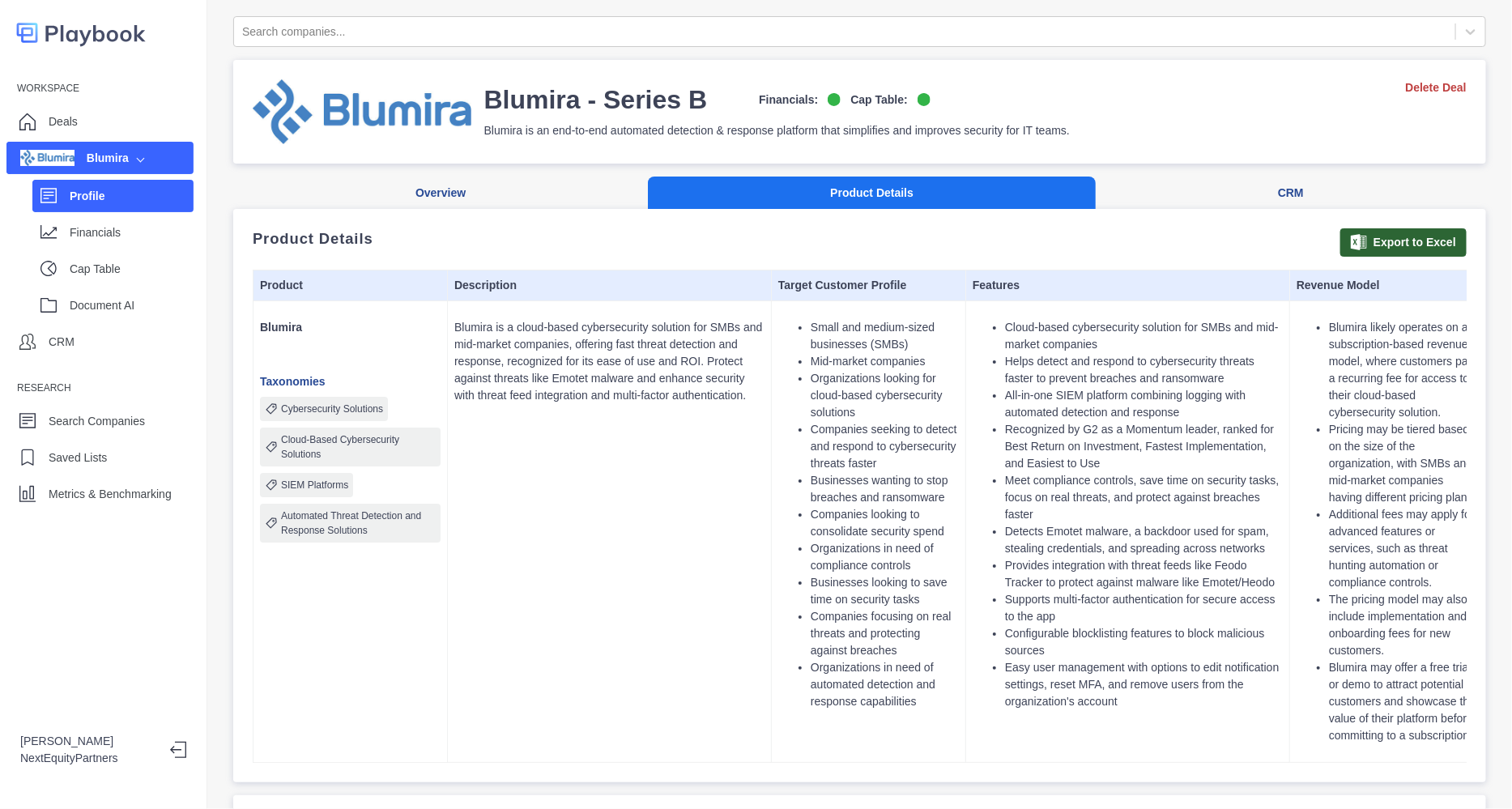
click at [389, 488] on div "Cybersecurity Solutions Cloud-Based Cybersecurity Solutions SIEM Platforms Auto…" at bounding box center [350, 470] width 181 height 145
drag, startPoint x: 389, startPoint y: 488, endPoint x: 368, endPoint y: 353, distance: 136.6
click at [368, 353] on div "Blumira Taxonomies Cybersecurity Solutions Cloud-Based Cybersecurity Solutions …" at bounding box center [350, 425] width 181 height 235
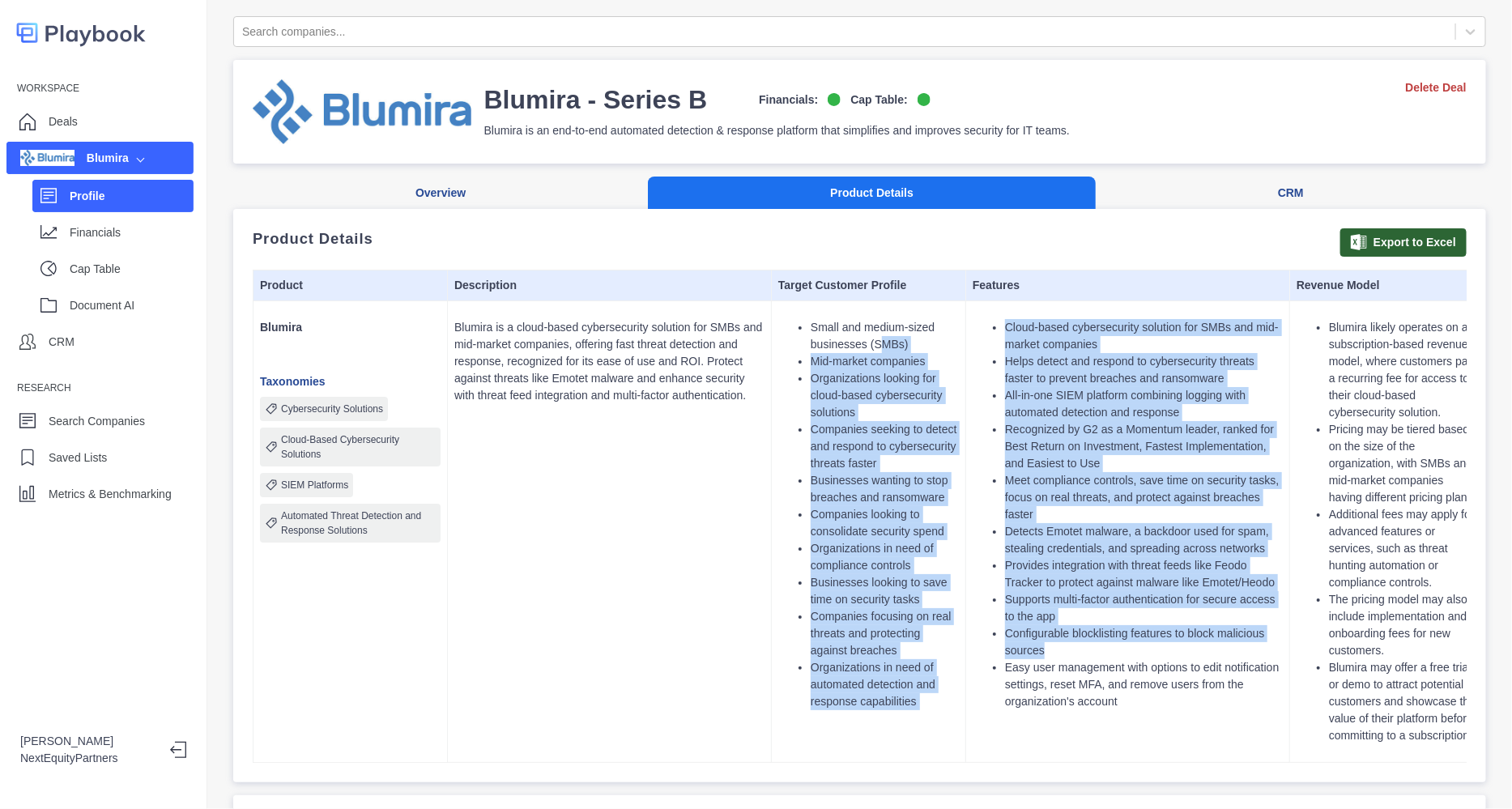
drag, startPoint x: 874, startPoint y: 357, endPoint x: 1197, endPoint y: 648, distance: 434.8
click at [1197, 648] on tr "Blumira Taxonomies Cybersecurity Solutions Cloud-Based Cybersecurity Solutions …" at bounding box center [967, 531] width 1426 height 462
click at [1197, 648] on li "Configurable blocklisting features to block malicious sources" at bounding box center [1143, 642] width 278 height 34
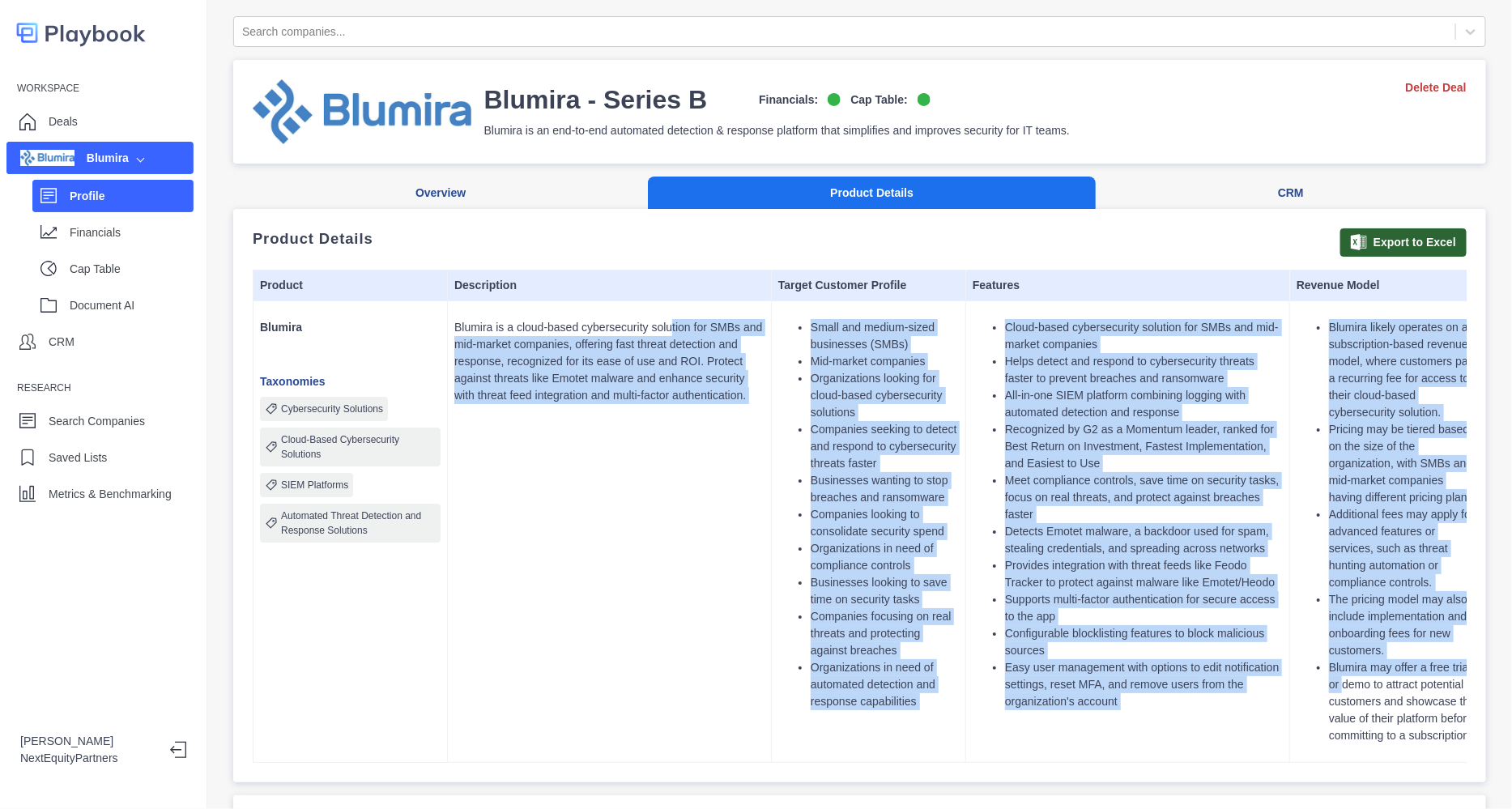
drag, startPoint x: 1333, startPoint y: 701, endPoint x: 655, endPoint y: 302, distance: 786.7
click at [655, 302] on tr "Blumira Taxonomies Cybersecurity Solutions Cloud-Based Cybersecurity Solutions …" at bounding box center [967, 531] width 1426 height 462
click at [1214, 620] on li "Supports multi-factor authentication for secure access to the app" at bounding box center [1143, 609] width 278 height 34
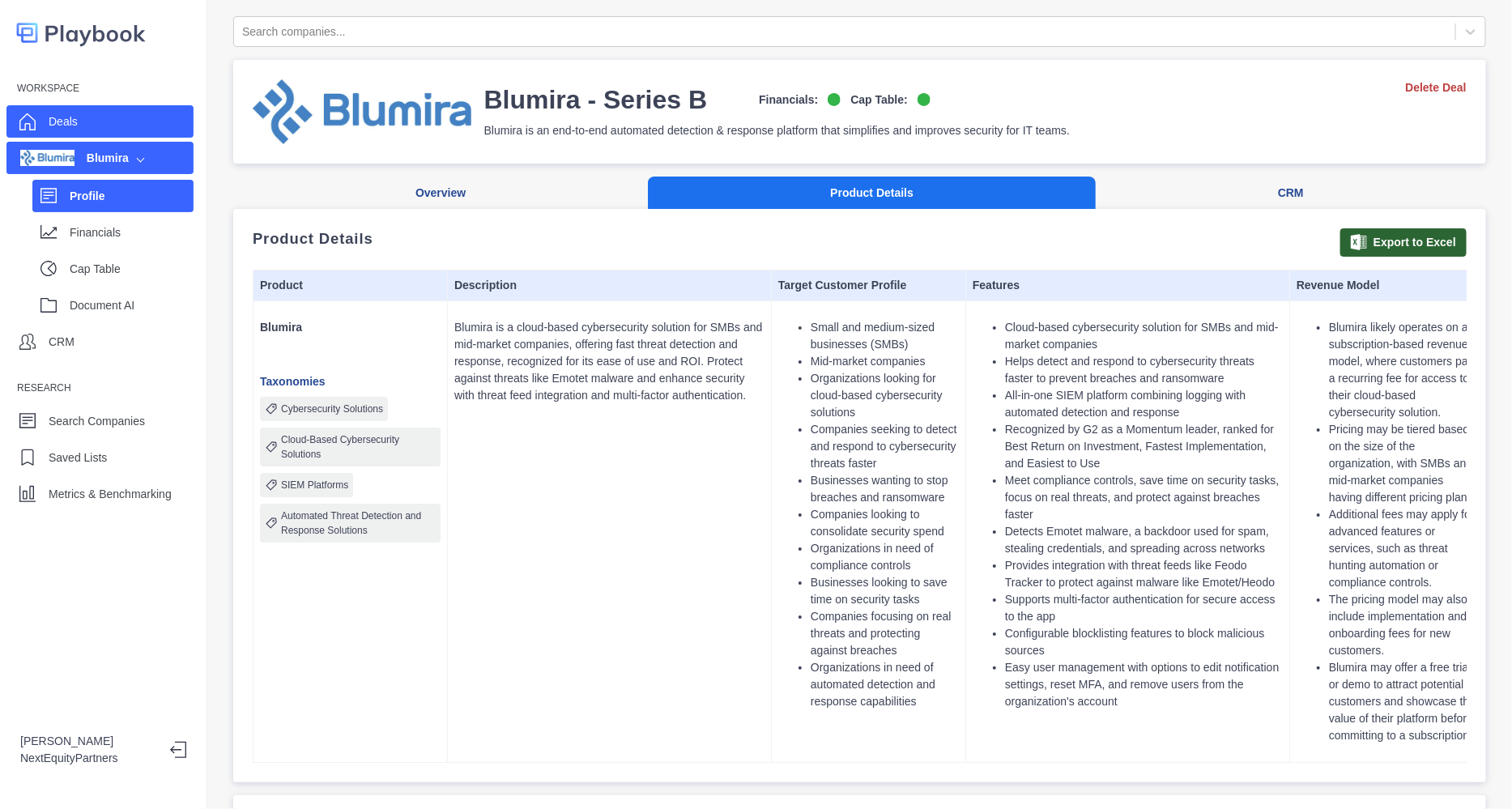
click at [166, 115] on div "Deals" at bounding box center [99, 122] width 187 height 33
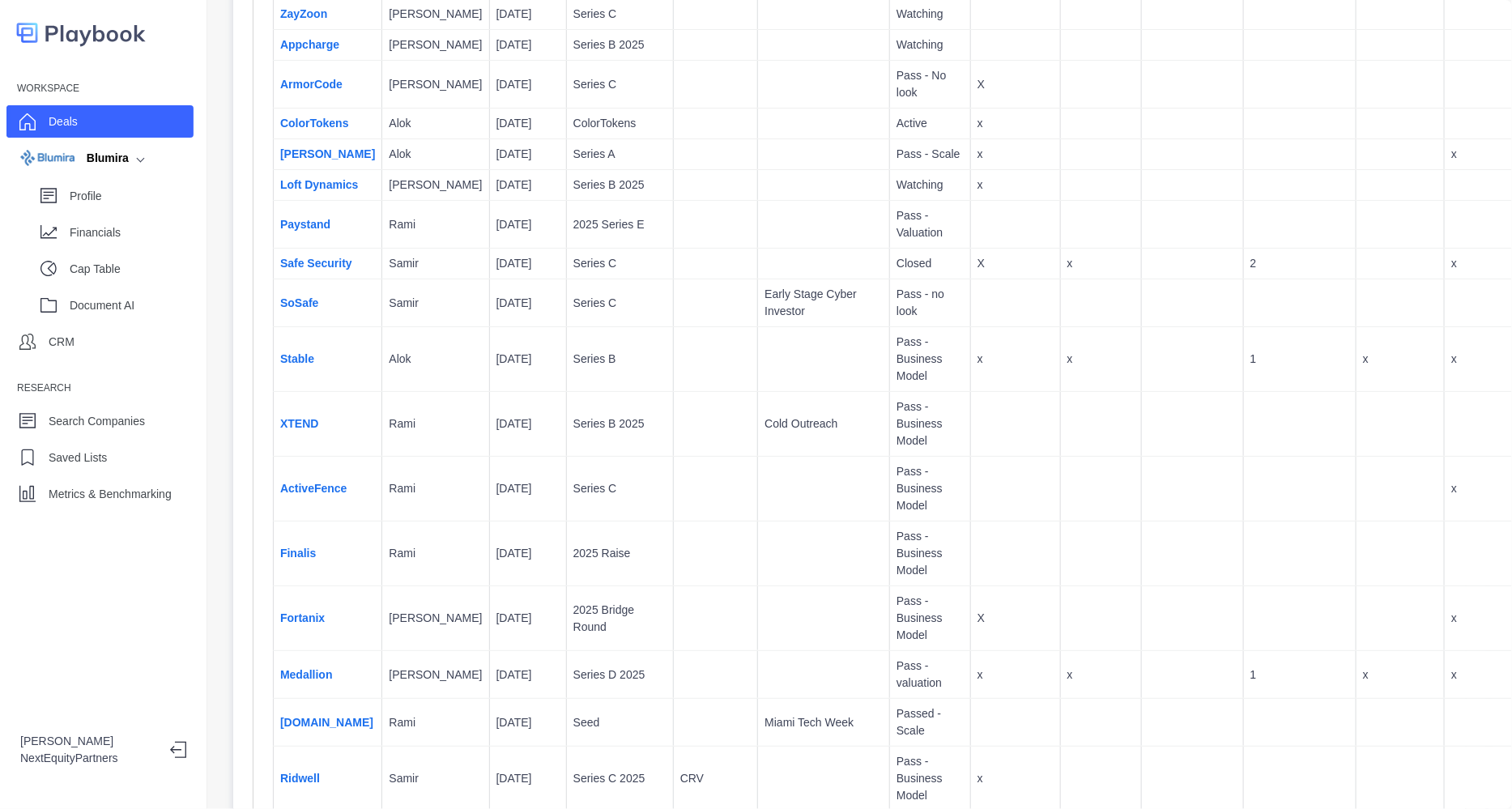
scroll to position [44, 0]
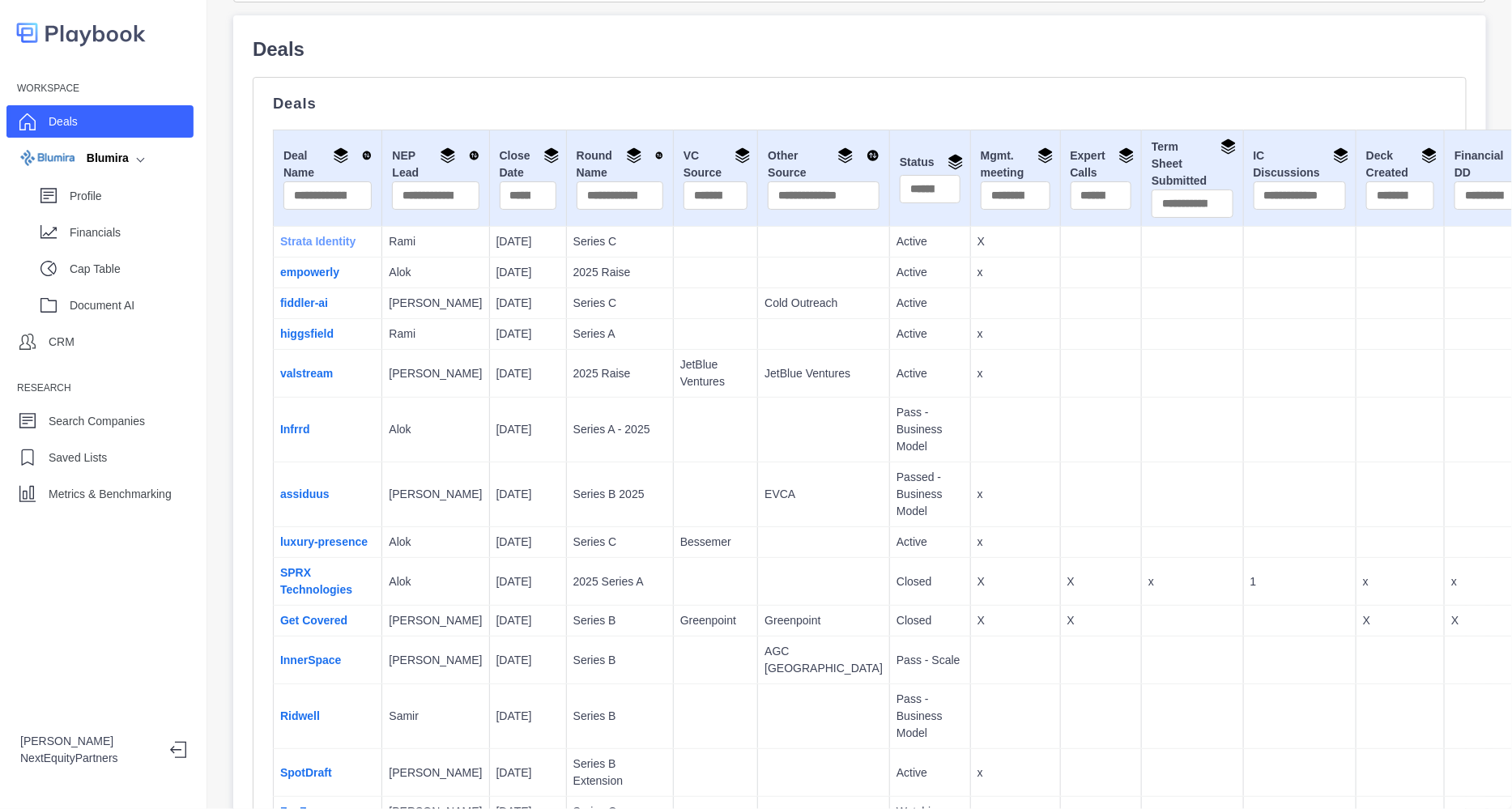
click at [304, 238] on link "Strata Identity" at bounding box center [317, 241] width 75 height 13
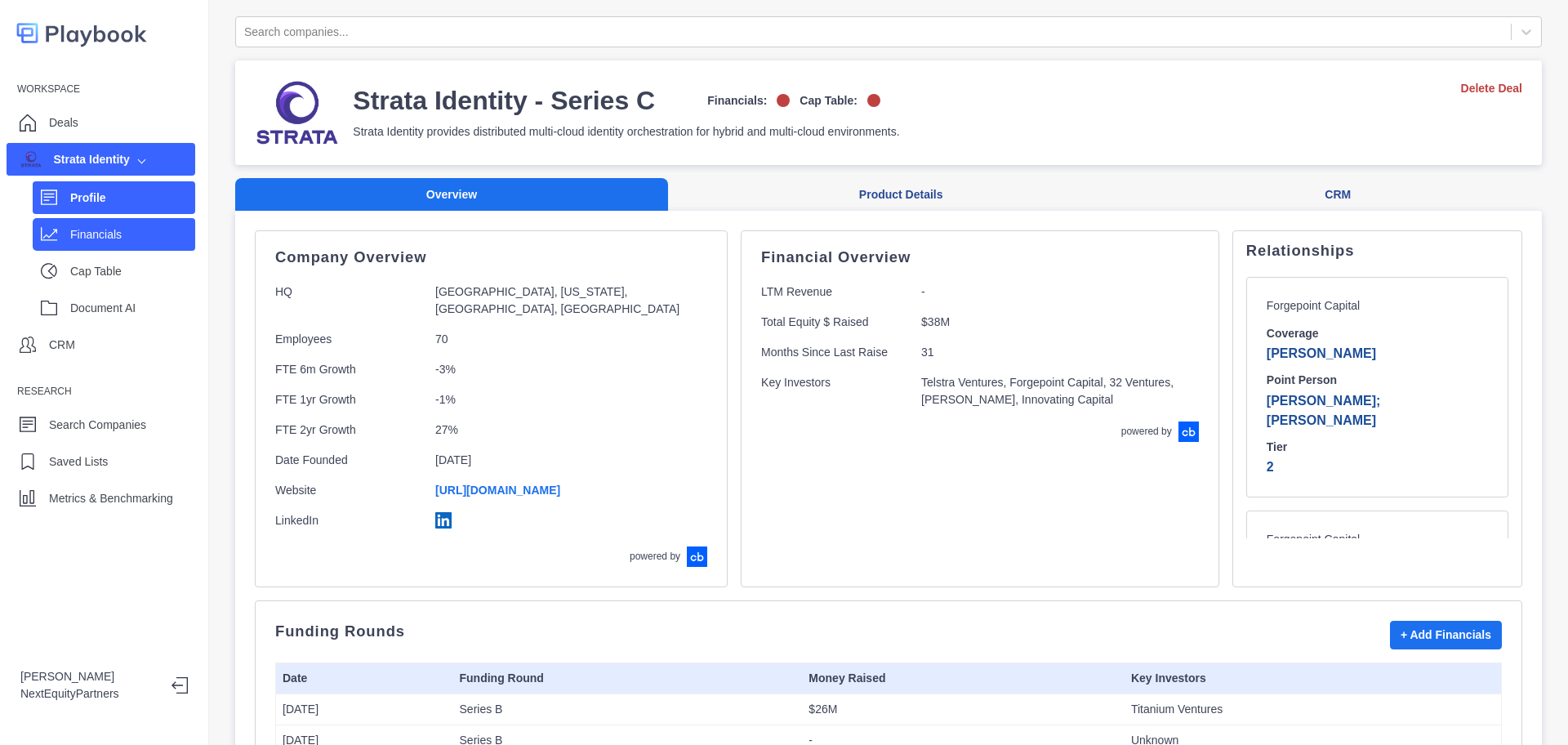
click at [167, 228] on p "Financials" at bounding box center [133, 234] width 125 height 17
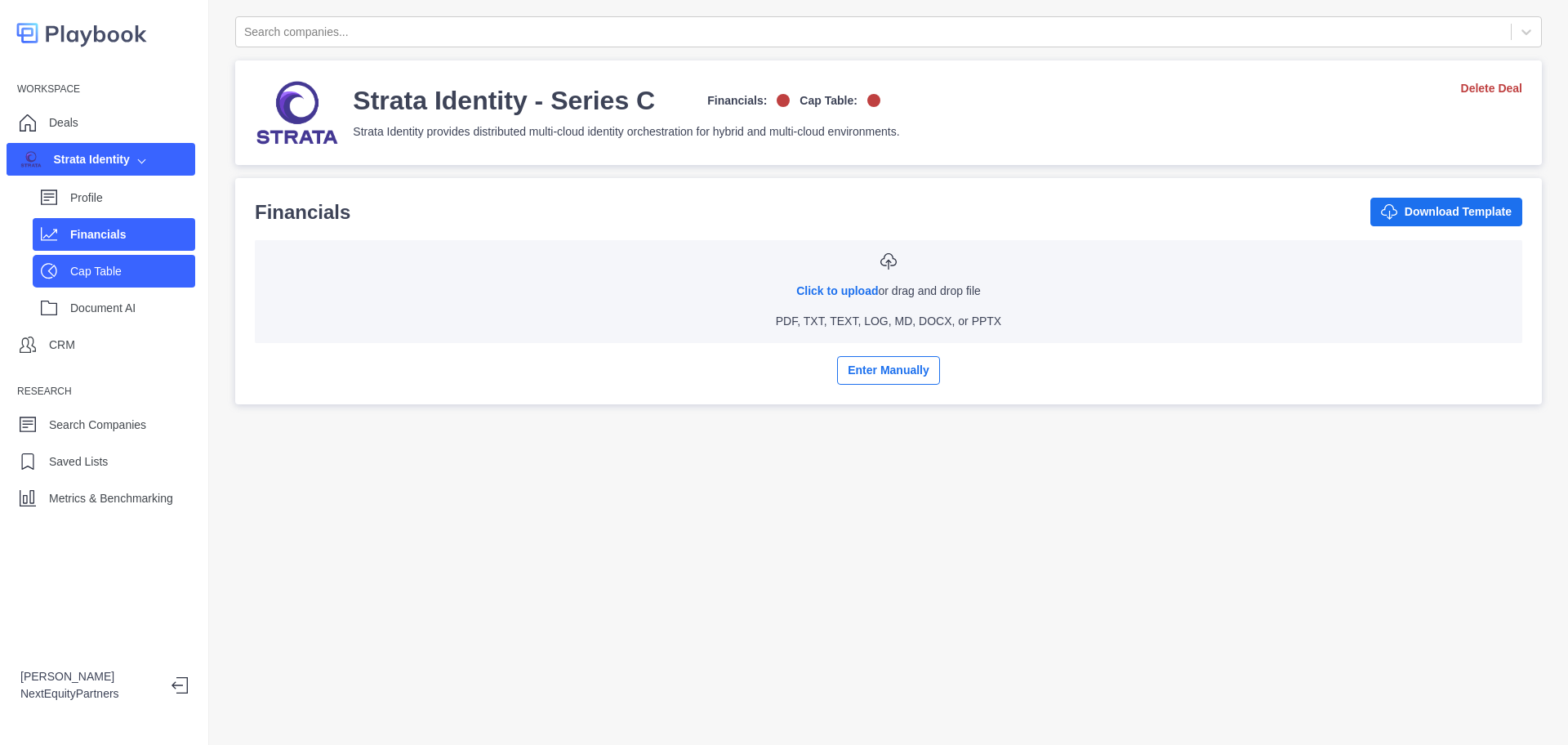
click at [146, 275] on p "Cap Table" at bounding box center [133, 271] width 125 height 17
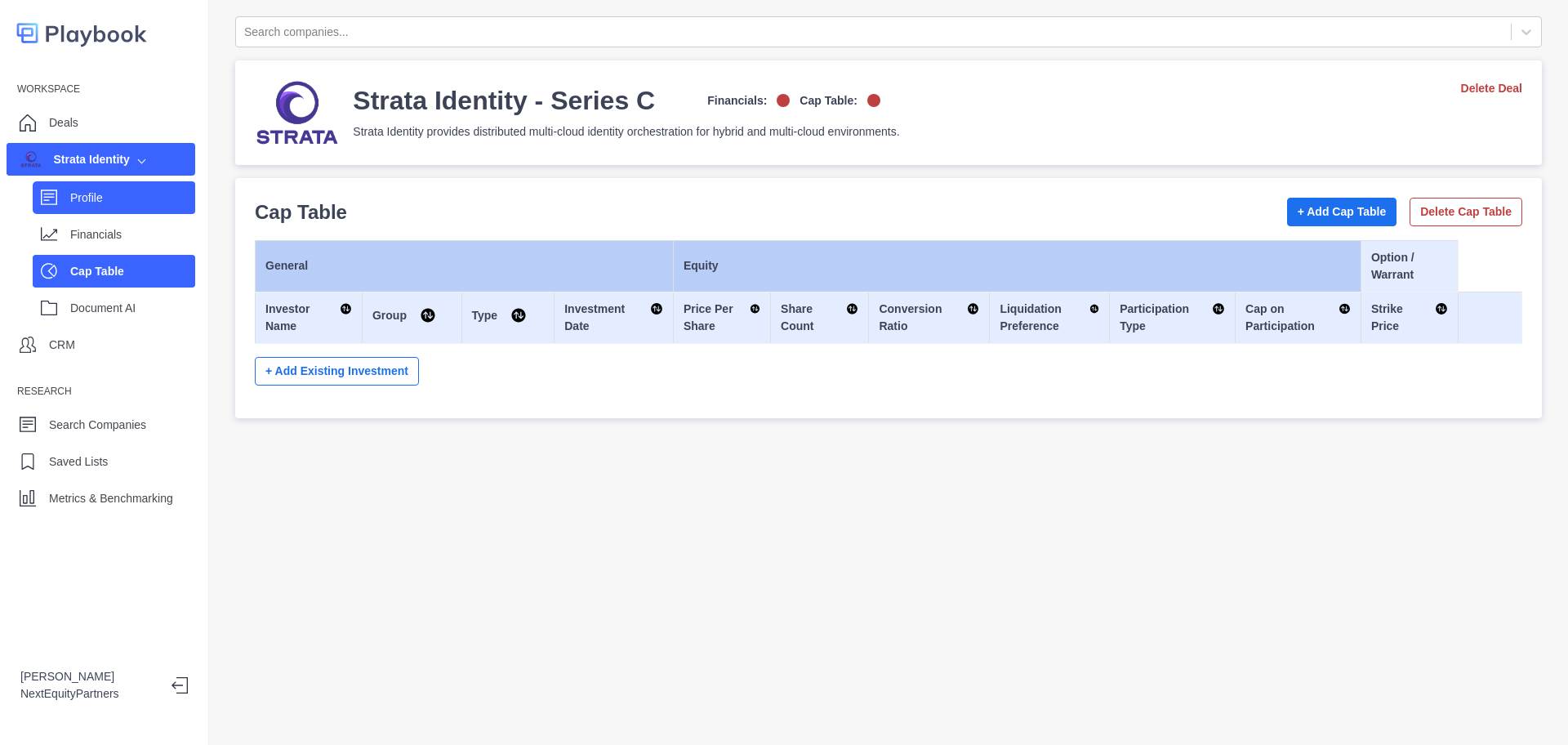
click at [139, 199] on p "Profile" at bounding box center [133, 198] width 125 height 17
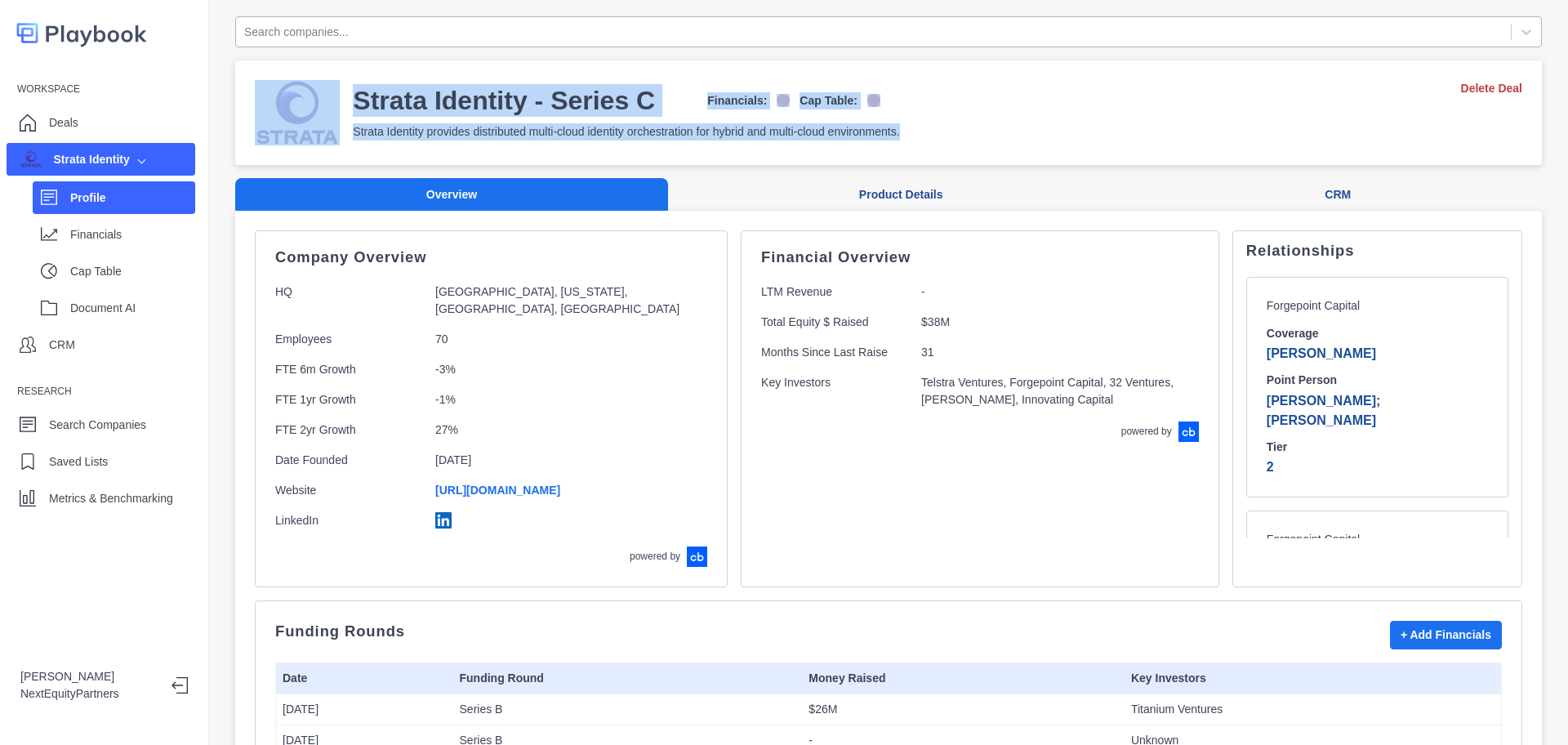
drag, startPoint x: 942, startPoint y: 125, endPoint x: 890, endPoint y: 42, distance: 97.9
click at [899, 95] on div "Strata Identity - Series C Financials: Cap Table:" at bounding box center [626, 100] width 546 height 33
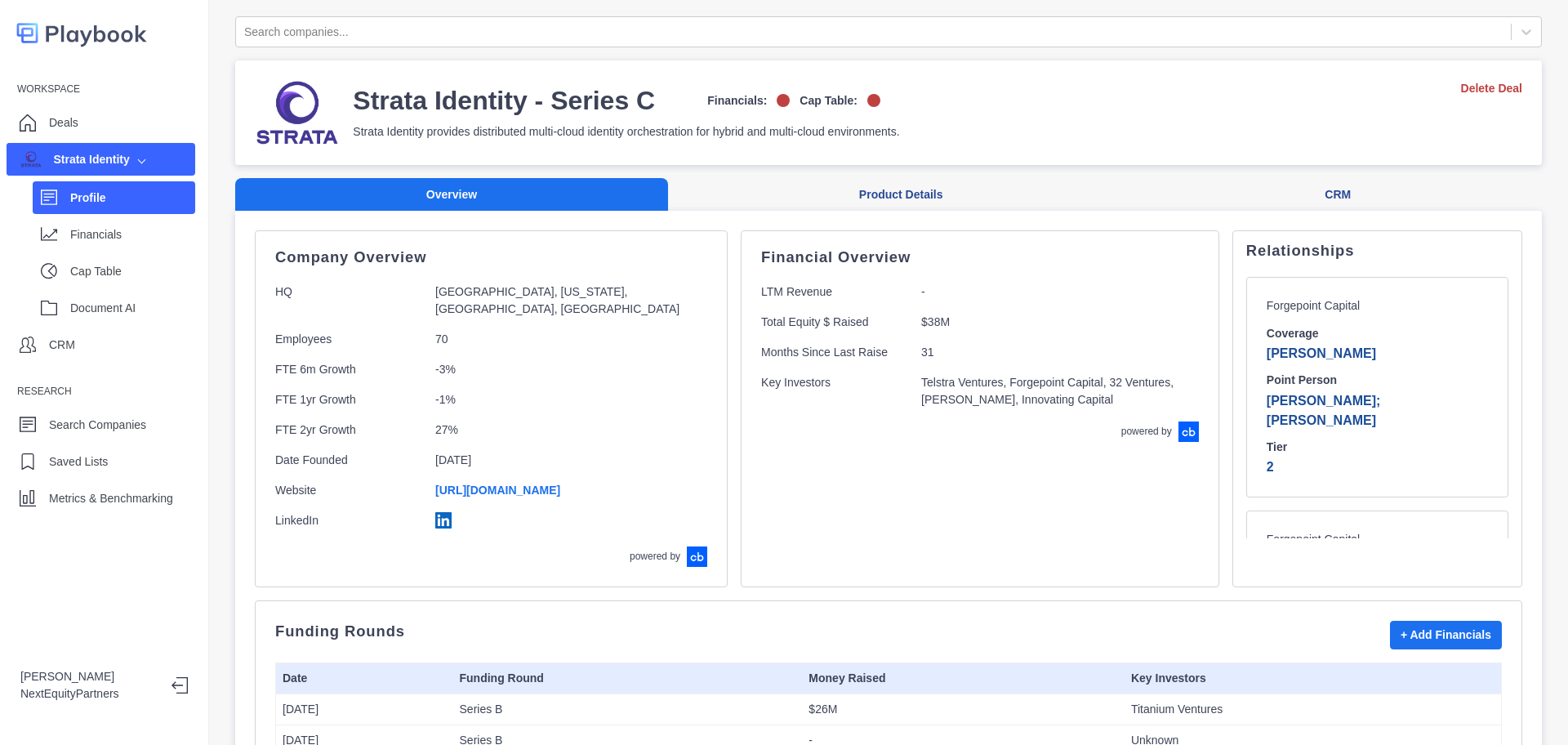
drag, startPoint x: 931, startPoint y: 176, endPoint x: 928, endPoint y: 58, distance: 118.0
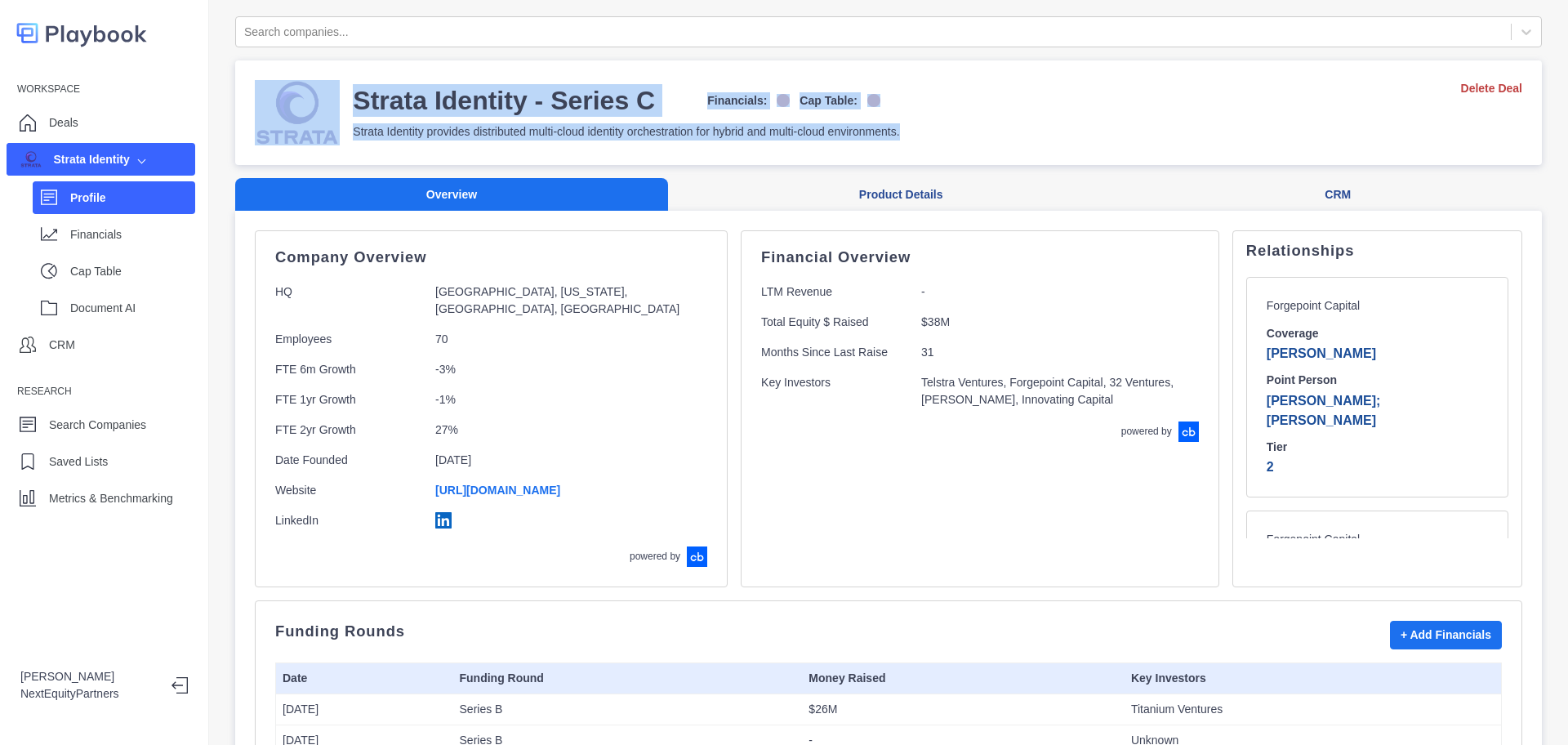
drag, startPoint x: 940, startPoint y: 128, endPoint x: 949, endPoint y: 48, distance: 80.5
drag, startPoint x: 946, startPoint y: 97, endPoint x: 958, endPoint y: 106, distance: 15.0
click at [958, 106] on div "Strata Identity - Series C Financials: Cap Table: Strata Identity provides dist…" at bounding box center [889, 113] width 1268 height 65
click at [958, 107] on div "Strata Identity - Series C Financials: Cap Table: Strata Identity provides dist…" at bounding box center [889, 113] width 1268 height 65
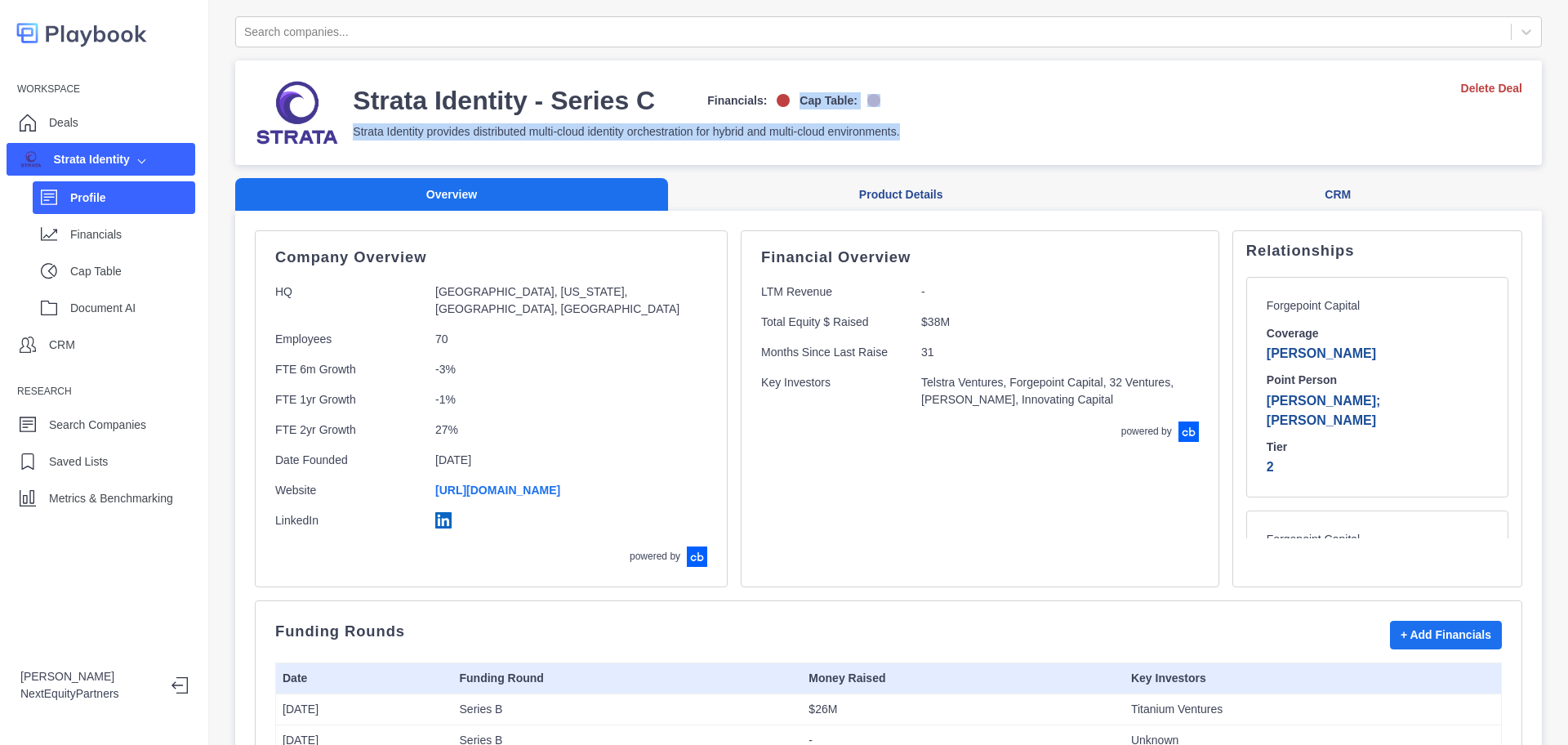
drag, startPoint x: 952, startPoint y: 146, endPoint x: 932, endPoint y: 79, distance: 69.9
click at [935, 63] on div "Strata Identity - Series C Financials: Cap Table: Strata Identity provides dist…" at bounding box center [888, 113] width 1306 height 105
drag, startPoint x: 934, startPoint y: 111, endPoint x: 936, endPoint y: 83, distance: 28.1
click at [936, 83] on div "Strata Identity - Series C Financials: Cap Table: Strata Identity provides dist…" at bounding box center [889, 113] width 1268 height 65
click at [934, 127] on div "Strata Identity - Series C Financials: Cap Table: Strata Identity provides dist…" at bounding box center [889, 113] width 1268 height 65
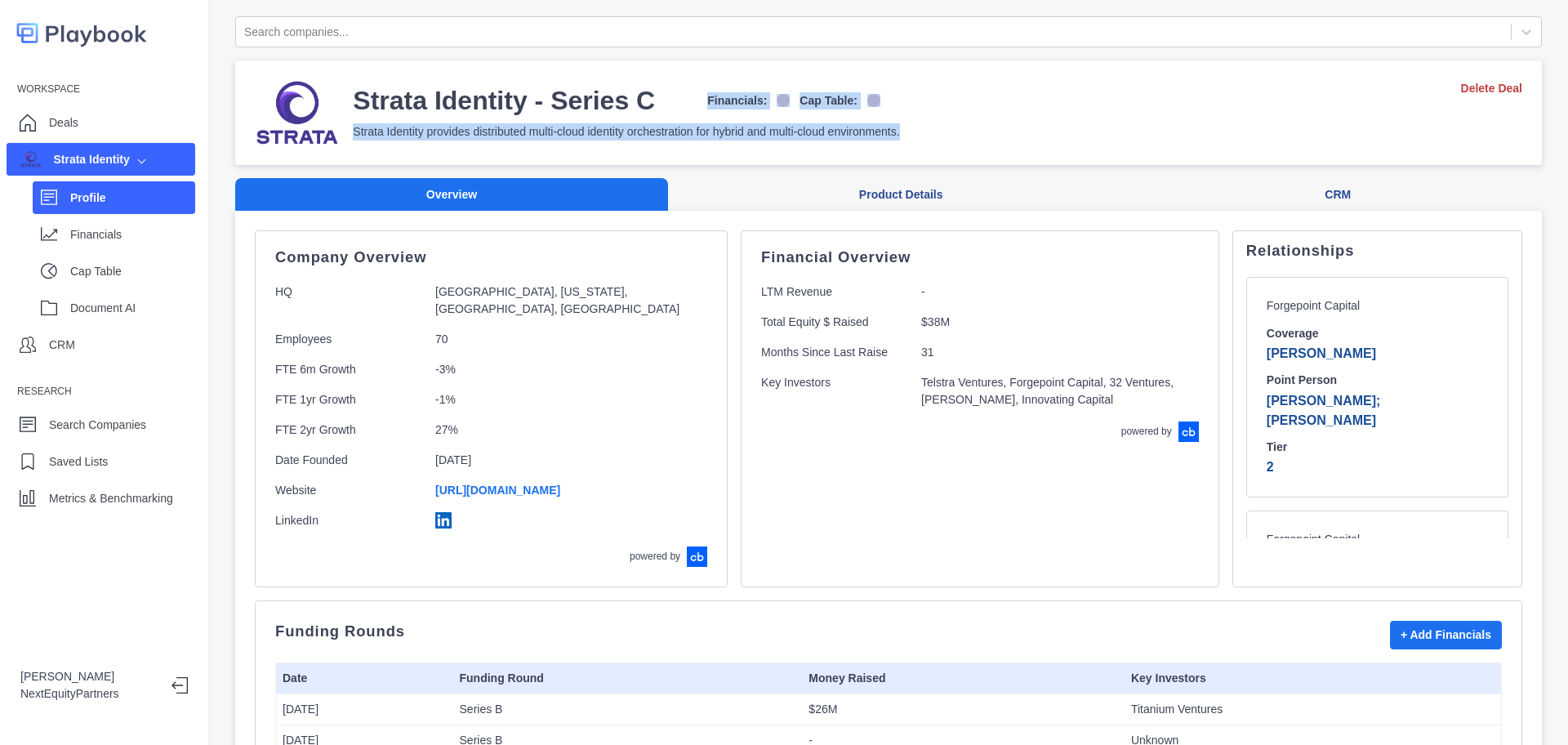
drag, startPoint x: 934, startPoint y: 139, endPoint x: 722, endPoint y: 63, distance: 225.2
click at [690, 63] on div "Strata Identity - Series C Financials: Cap Table: Strata Identity provides dist…" at bounding box center [888, 113] width 1306 height 105
click at [908, 64] on div "Strata Identity - Series C Financials: Cap Table: Strata Identity provides dist…" at bounding box center [888, 113] width 1306 height 105
